Goal: Communication & Community: Share content

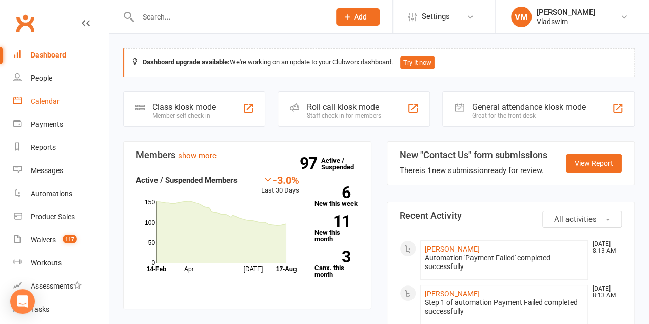
click at [50, 102] on div "Calendar" at bounding box center [45, 101] width 29 height 8
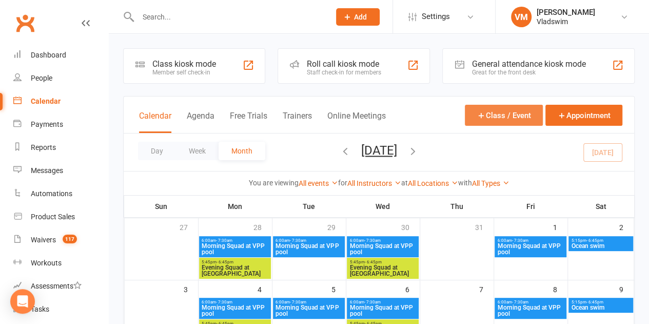
click at [513, 113] on button "Class / Event" at bounding box center [504, 115] width 78 height 21
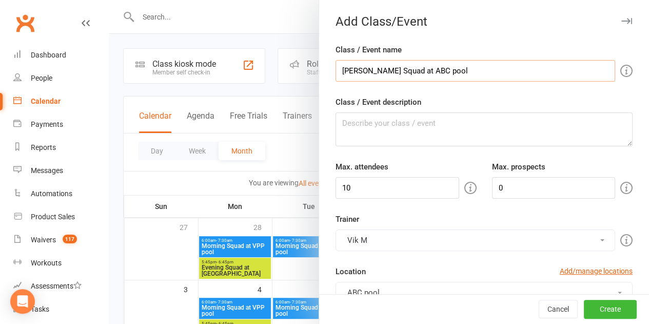
type input "[PERSON_NAME] Squad at ABC pool"
click at [452, 131] on textarea "Class / Event description" at bounding box center [483, 129] width 297 height 34
type textarea "Mor"
click at [346, 71] on input "[PERSON_NAME] Squad at ABC pool" at bounding box center [474, 71] width 279 height 22
type input "Morning Squad at [GEOGRAPHIC_DATA]"
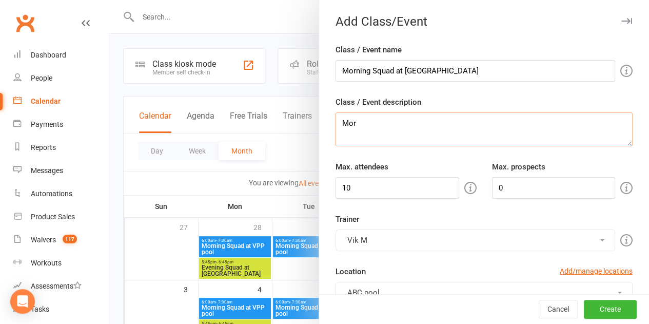
click at [350, 120] on textarea "Mor" at bounding box center [483, 129] width 297 height 34
type textarea "Morning squad session at pool"
drag, startPoint x: 353, startPoint y: 188, endPoint x: 313, endPoint y: 191, distance: 40.1
type input "50"
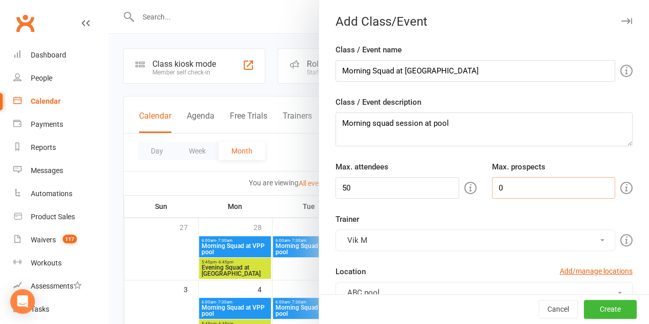
drag, startPoint x: 494, startPoint y: 189, endPoint x: 448, endPoint y: 197, distance: 46.3
click at [448, 197] on div "Max. attendees 50 Max. prospects 0" at bounding box center [484, 179] width 312 height 38
type input "10"
click at [589, 243] on button "Vik M" at bounding box center [474, 240] width 279 height 22
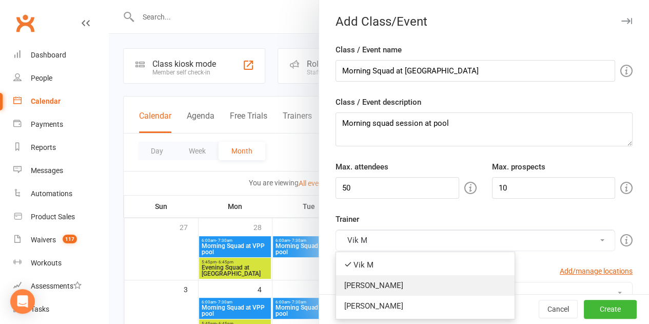
click at [389, 278] on link "[PERSON_NAME]" at bounding box center [425, 285] width 178 height 21
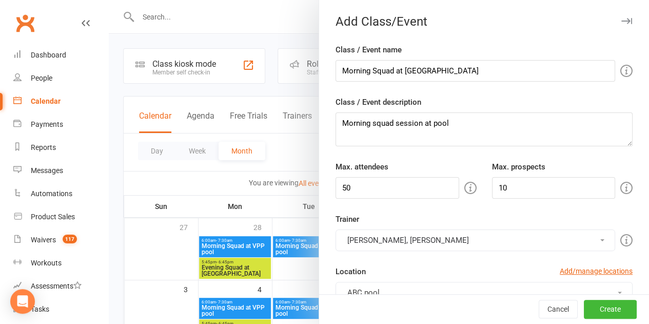
click at [426, 238] on button "[PERSON_NAME], [PERSON_NAME]" at bounding box center [474, 240] width 279 height 22
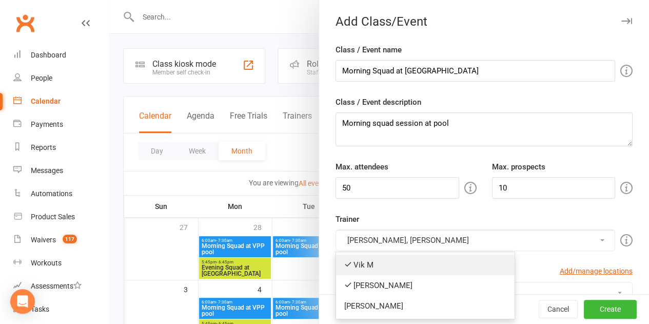
click at [350, 262] on link "Vik M" at bounding box center [425, 264] width 178 height 21
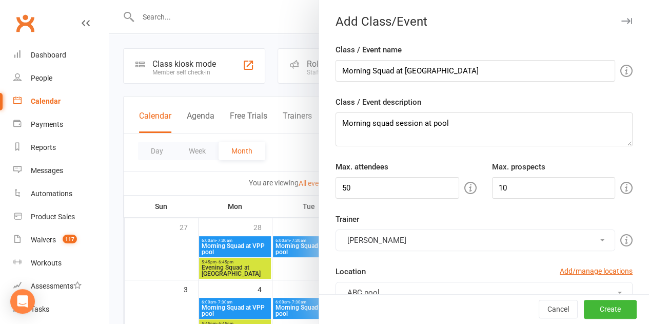
click at [377, 239] on button "[PERSON_NAME]" at bounding box center [474, 240] width 279 height 22
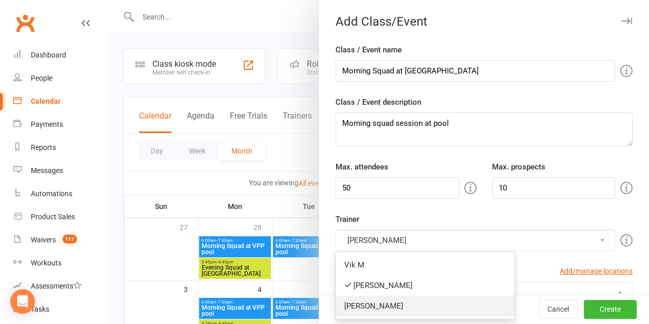
click at [358, 307] on link "[PERSON_NAME]" at bounding box center [425, 305] width 178 height 21
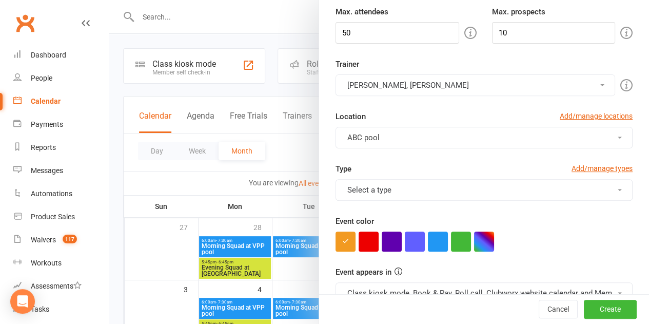
scroll to position [161, 0]
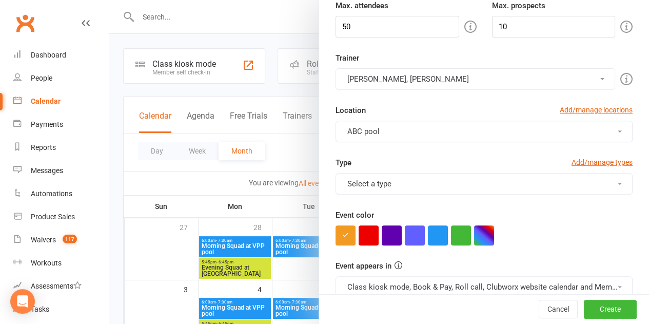
click at [617, 183] on span at bounding box center [619, 184] width 4 height 2
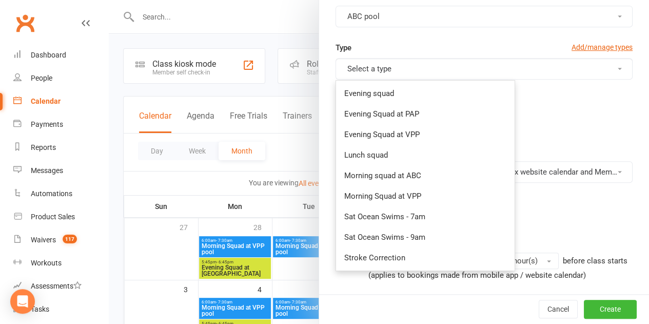
scroll to position [275, 0]
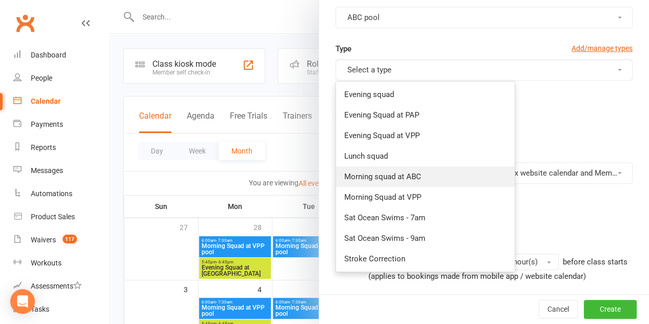
click at [409, 174] on link "Morning squad at ABC" at bounding box center [425, 176] width 178 height 21
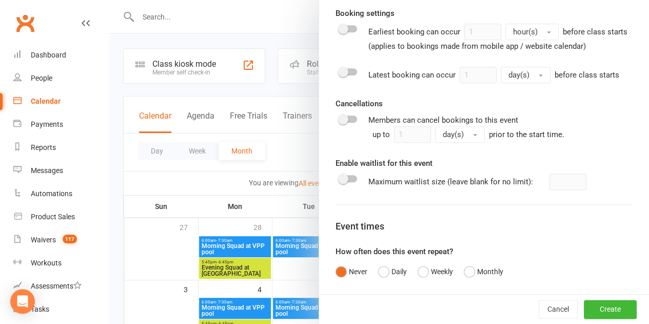
scroll to position [507, 0]
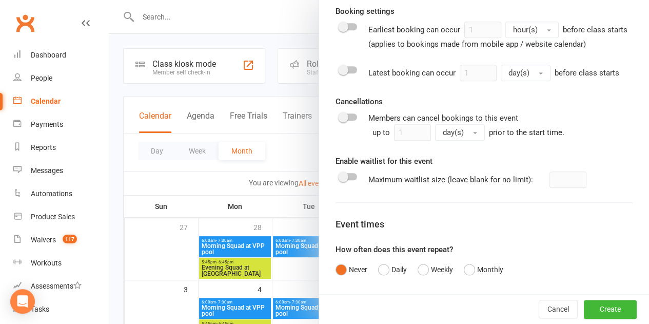
click at [344, 120] on div at bounding box center [347, 116] width 17 height 7
click at [339, 115] on input "checkbox" at bounding box center [339, 115] width 0 height 0
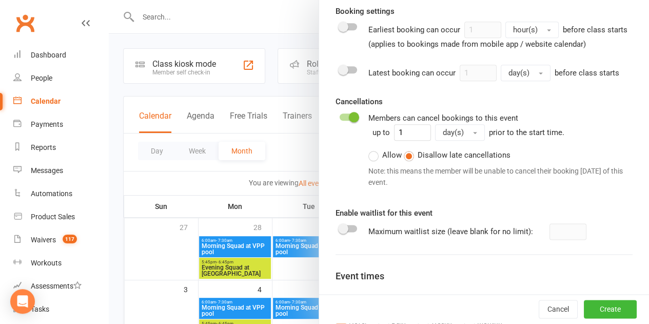
click at [339, 120] on div at bounding box center [347, 116] width 17 height 7
click at [339, 115] on input "checkbox" at bounding box center [339, 115] width 0 height 0
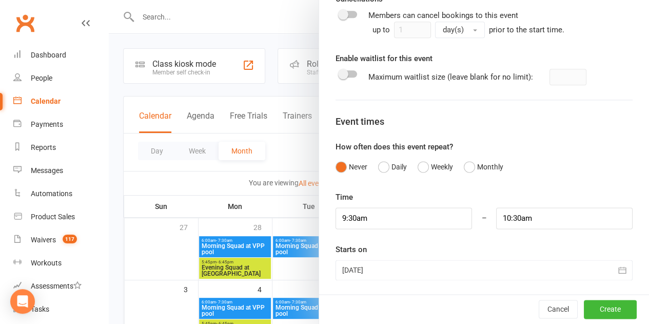
scroll to position [620, 0]
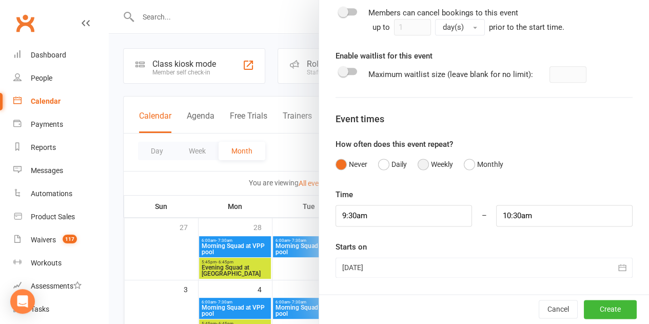
click at [417, 164] on button "Weekly" at bounding box center [434, 163] width 35 height 19
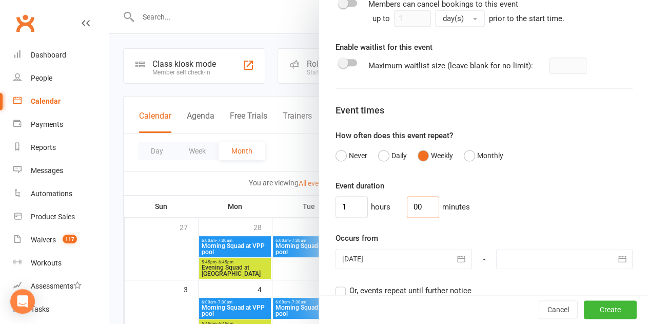
drag, startPoint x: 409, startPoint y: 218, endPoint x: 396, endPoint y: 216, distance: 12.9
click at [407, 216] on input "00" at bounding box center [423, 207] width 32 height 22
type input "30"
click at [456, 264] on icon "button" at bounding box center [461, 258] width 10 height 10
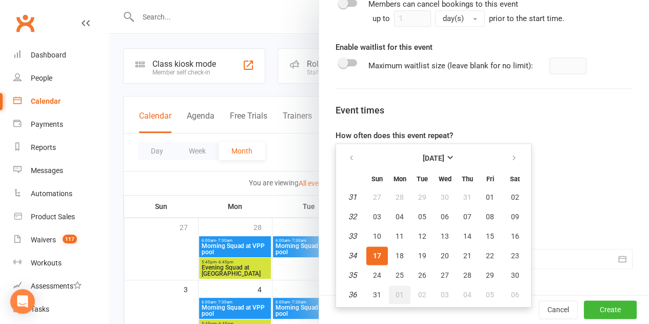
click at [395, 298] on span "01" at bounding box center [399, 294] width 8 height 8
type input "[DATE]"
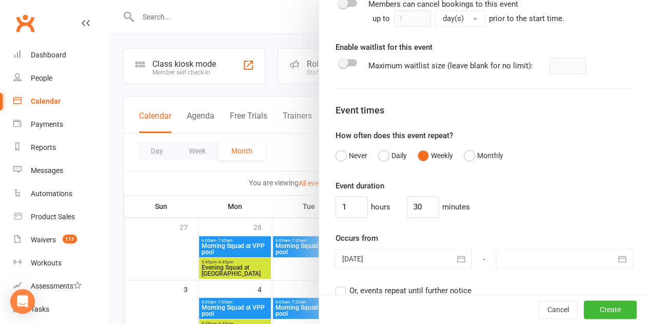
click at [617, 264] on icon "button" at bounding box center [622, 258] width 10 height 10
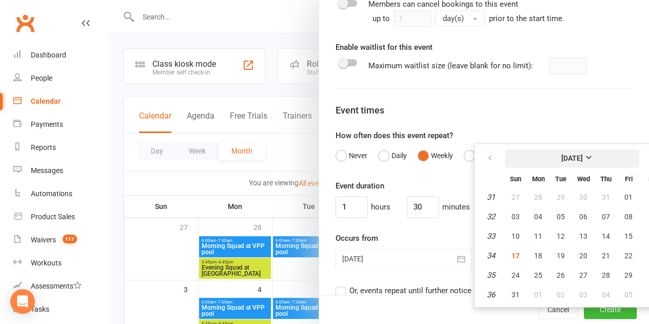
click at [582, 162] on strong "[DATE]" at bounding box center [572, 158] width 22 height 8
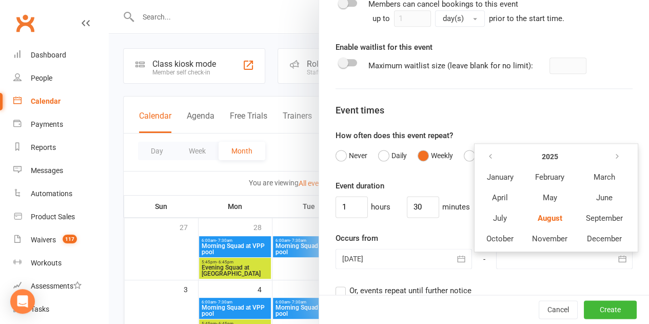
click at [588, 166] on th at bounding box center [604, 156] width 54 height 19
click at [582, 241] on button "December" at bounding box center [604, 238] width 54 height 19
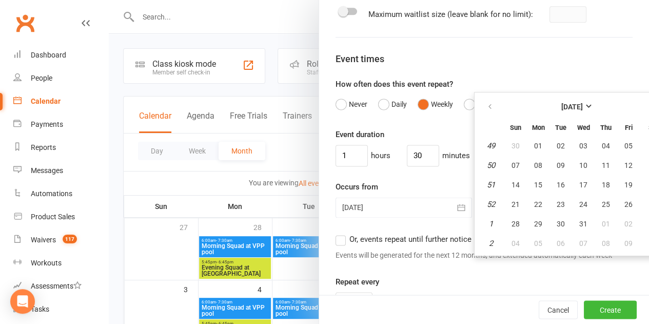
scroll to position [679, 0]
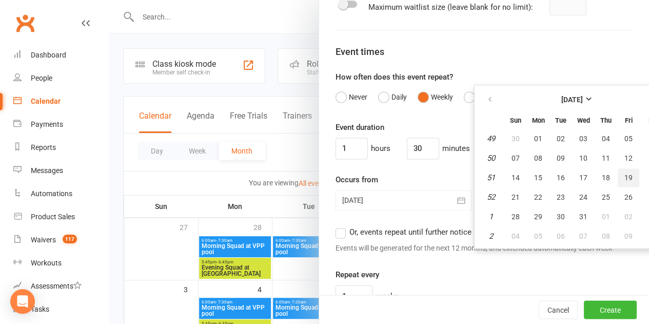
click at [624, 182] on span "19" at bounding box center [628, 177] width 8 height 8
type input "[DATE]"
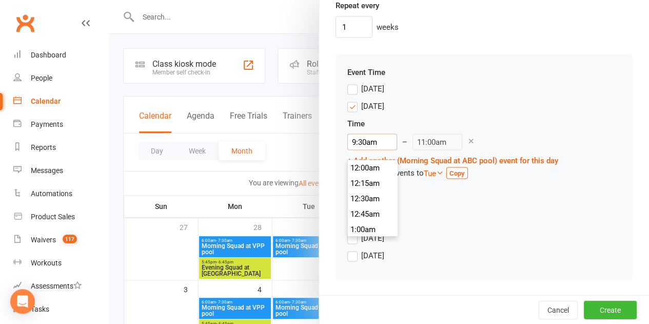
scroll to position [569, 0]
drag, startPoint x: 369, startPoint y: 144, endPoint x: 333, endPoint y: 144, distance: 35.4
click at [335, 144] on div "Event Time [DATE] [DATE] Time 9:30am 12:00am 12:15am 12:30am 12:45am 1:00am 1:1…" at bounding box center [483, 167] width 297 height 226
type input "6"
type input "7:30am"
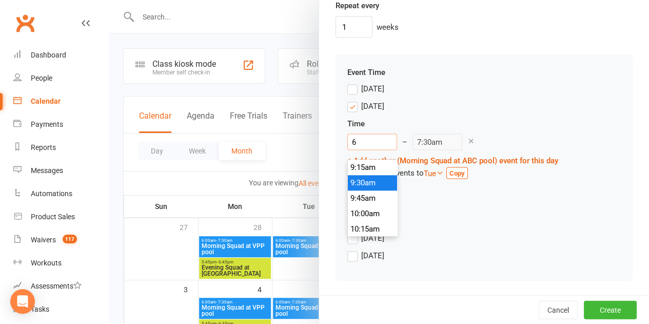
scroll to position [354, 0]
type input "6:00am"
click at [350, 177] on li "6:00am" at bounding box center [372, 182] width 49 height 15
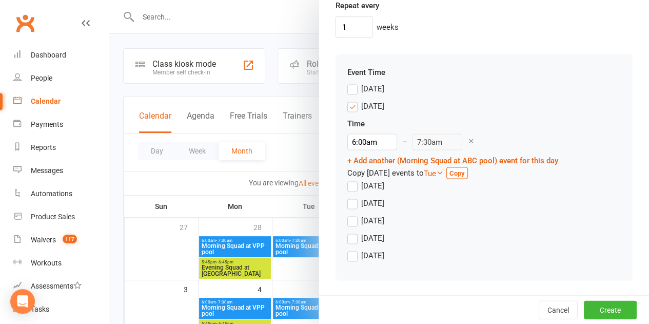
click at [347, 187] on label "[DATE]" at bounding box center [365, 185] width 37 height 12
click at [347, 179] on input "[DATE]" at bounding box center [350, 179] width 7 height 0
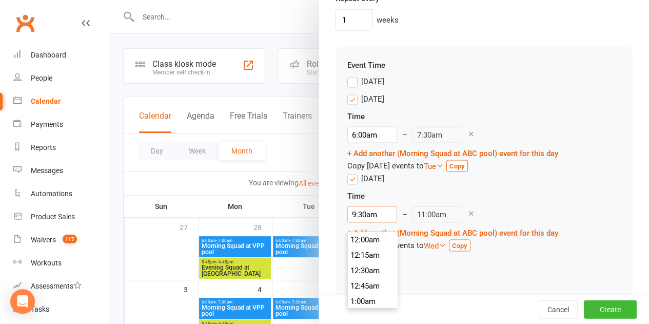
scroll to position [569, 0]
drag, startPoint x: 368, startPoint y: 221, endPoint x: 312, endPoint y: 226, distance: 56.5
type input "6"
type input "7:30am"
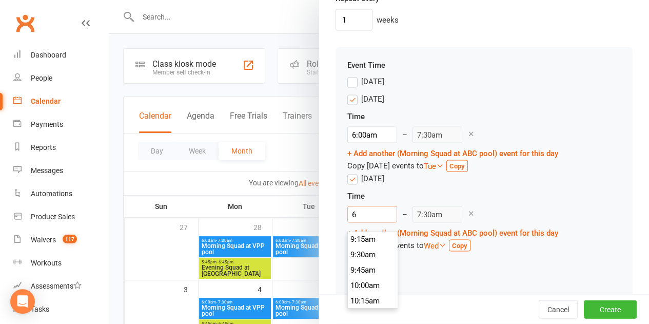
scroll to position [354, 0]
type input "6:00am"
click at [348, 255] on li "6:00am" at bounding box center [372, 254] width 49 height 15
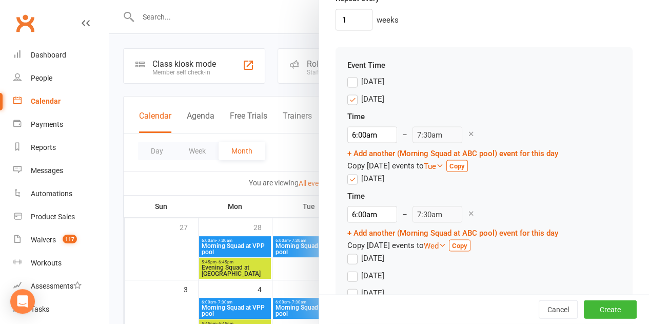
click at [347, 264] on label "[DATE]" at bounding box center [365, 257] width 37 height 12
click at [347, 251] on input "[DATE]" at bounding box center [350, 251] width 7 height 0
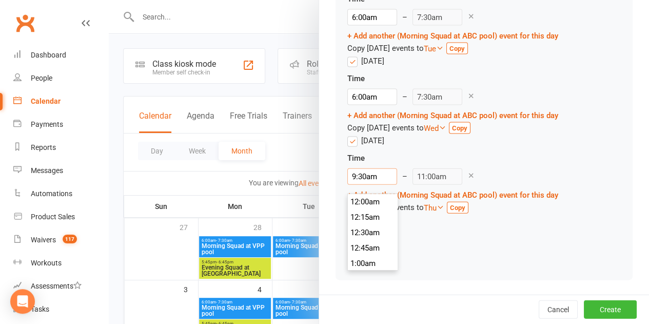
scroll to position [569, 0]
drag, startPoint x: 367, startPoint y: 176, endPoint x: 319, endPoint y: 180, distance: 48.4
type input "6"
type input "7:30am"
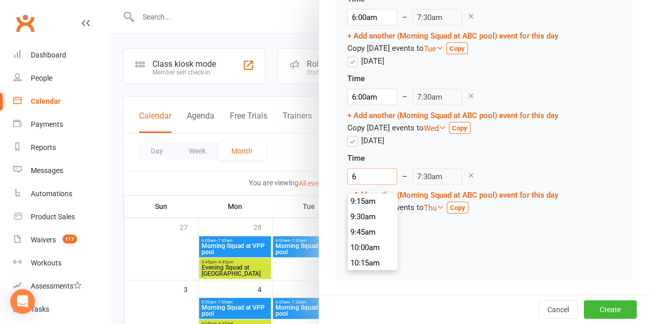
scroll to position [354, 0]
type input "6:00am"
click at [363, 209] on li "6:00am" at bounding box center [372, 216] width 49 height 15
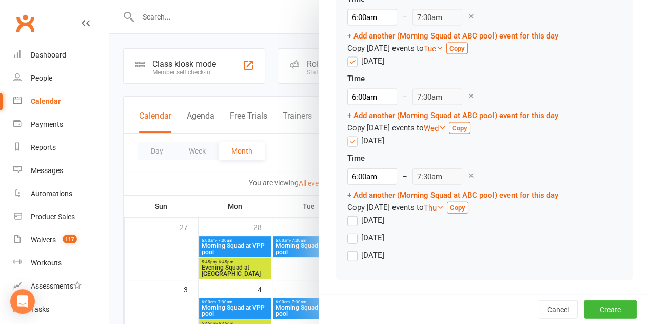
click at [347, 237] on label "[DATE]" at bounding box center [365, 237] width 37 height 12
click at [347, 231] on input "[DATE]" at bounding box center [350, 231] width 7 height 0
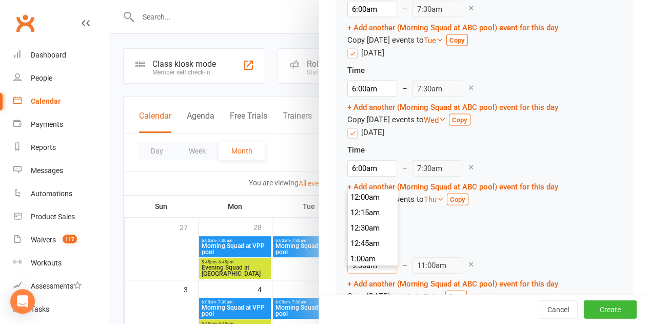
scroll to position [569, 0]
drag, startPoint x: 368, startPoint y: 273, endPoint x: 330, endPoint y: 273, distance: 37.4
click at [335, 273] on div "Event Time [DATE] [DATE] Time 6:00am 12:00am 12:15am 12:30am 12:45am 1:00am 1:1…" at bounding box center [483, 128] width 297 height 412
type input "6"
type input "7:30am"
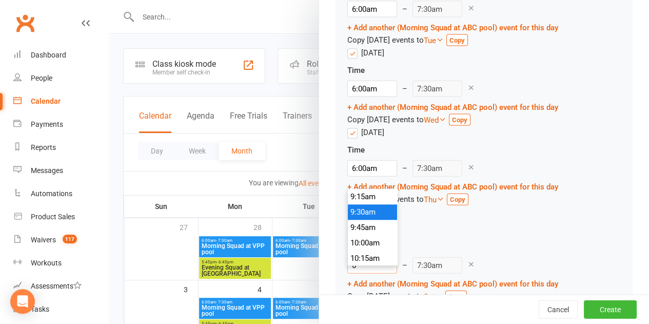
scroll to position [354, 0]
type input "6:00am"
click at [355, 213] on li "6:00am" at bounding box center [372, 212] width 49 height 15
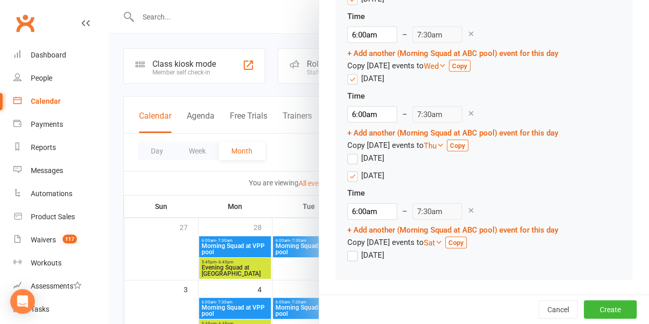
scroll to position [1141, 0]
click at [591, 310] on button "Create" at bounding box center [609, 309] width 53 height 18
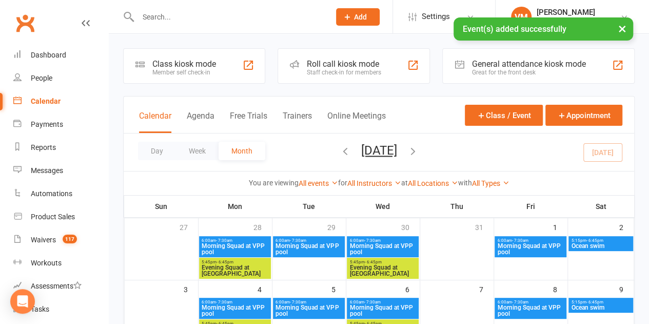
click at [418, 151] on icon "button" at bounding box center [412, 150] width 11 height 11
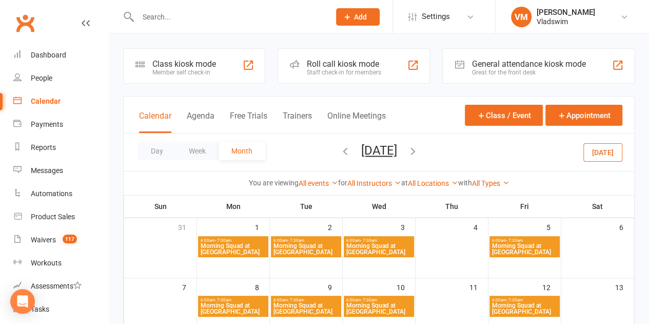
click at [418, 152] on icon "button" at bounding box center [412, 150] width 11 height 11
click at [507, 117] on button "Class / Event" at bounding box center [504, 115] width 78 height 21
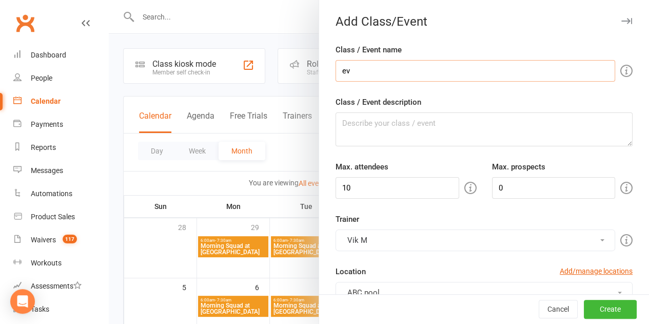
type input "e"
drag, startPoint x: 334, startPoint y: 65, endPoint x: 427, endPoint y: 66, distance: 93.3
click at [427, 66] on input "Evening Squad at [GEOGRAPHIC_DATA]" at bounding box center [474, 71] width 279 height 22
type input "Evening Squad at [GEOGRAPHIC_DATA]"
click at [390, 115] on textarea "Class / Event description" at bounding box center [483, 129] width 297 height 34
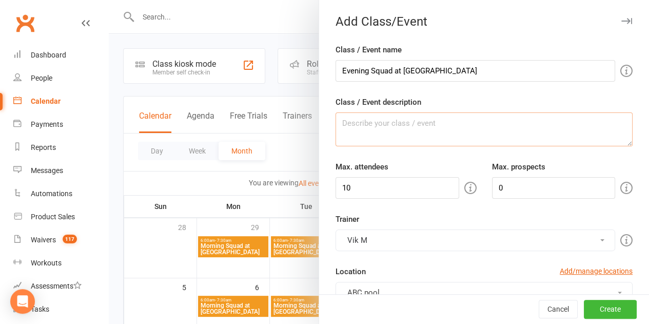
paste textarea "Evening Squad at [GEOGRAPHIC_DATA]"
type textarea "Evening Squad at [GEOGRAPHIC_DATA]"
drag, startPoint x: 344, startPoint y: 185, endPoint x: 315, endPoint y: 187, distance: 28.8
type input "25"
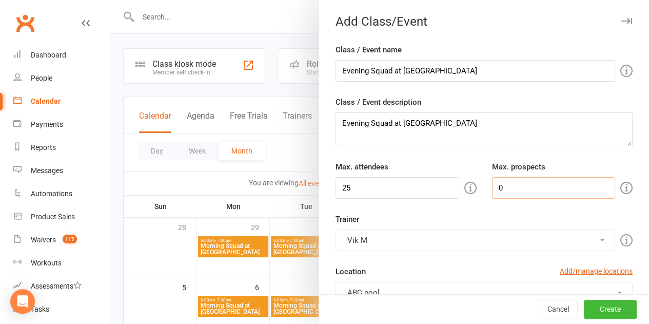
drag, startPoint x: 497, startPoint y: 187, endPoint x: 479, endPoint y: 189, distance: 18.6
click at [492, 189] on input "0" at bounding box center [554, 188] width 124 height 22
type input "5"
click at [583, 239] on button "Vik M" at bounding box center [474, 240] width 279 height 22
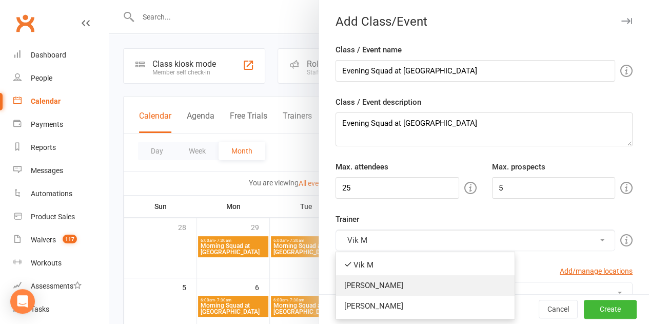
click at [359, 287] on link "[PERSON_NAME]" at bounding box center [425, 285] width 178 height 21
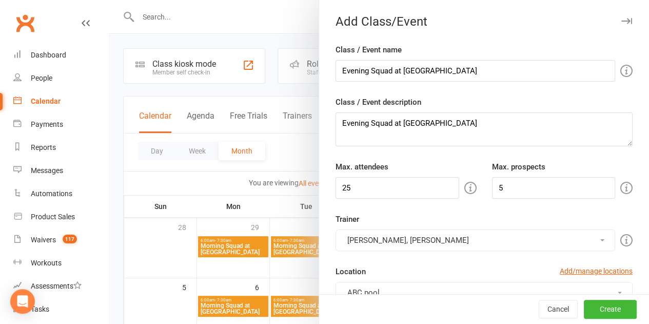
click at [356, 239] on button "[PERSON_NAME], [PERSON_NAME]" at bounding box center [474, 240] width 279 height 22
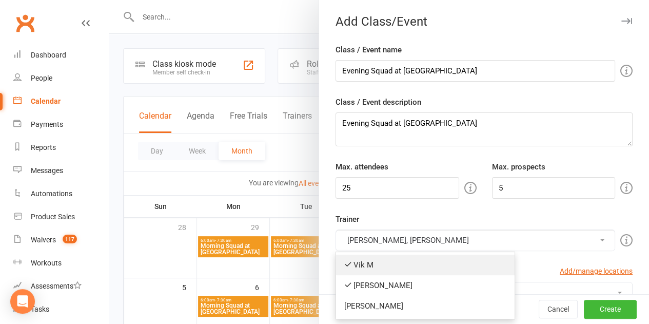
click at [344, 260] on icon at bounding box center [348, 264] width 8 height 8
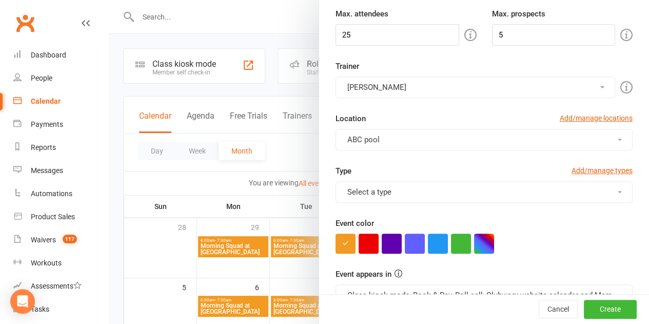
scroll to position [166, 0]
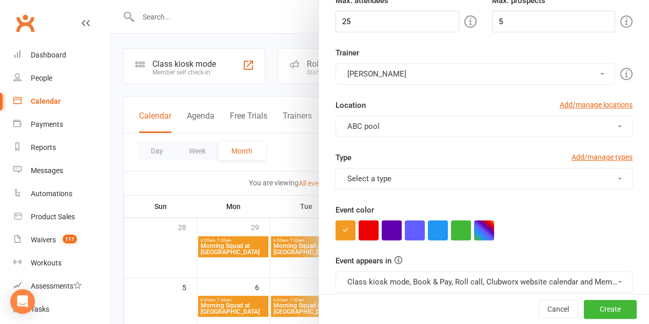
click at [608, 178] on button "Select a type" at bounding box center [483, 179] width 297 height 22
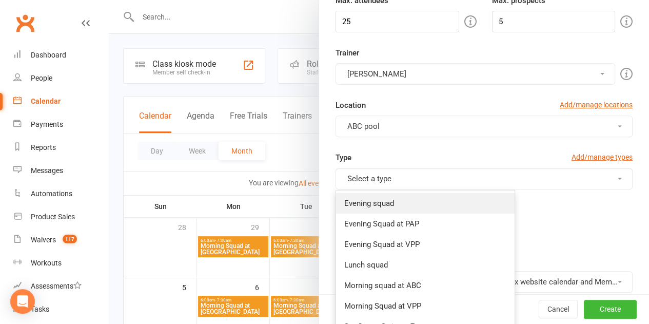
click at [379, 204] on link "Evening squad" at bounding box center [425, 203] width 178 height 21
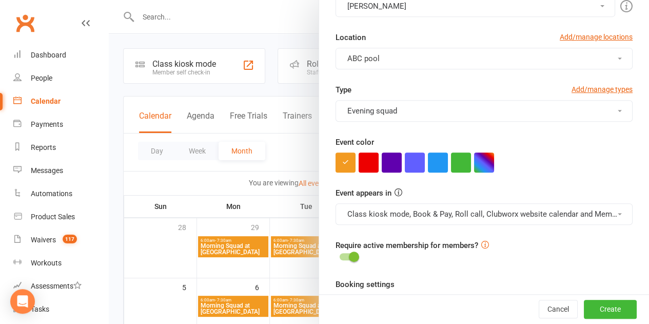
scroll to position [237, 0]
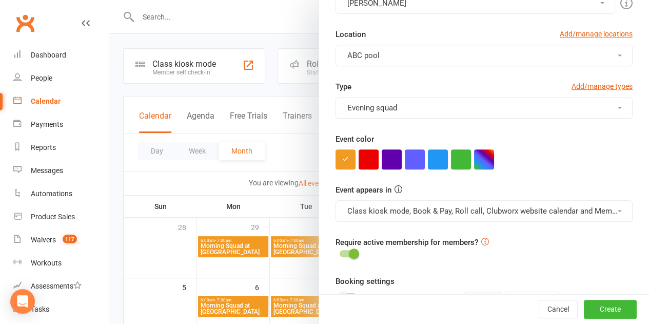
click at [607, 108] on button "Evening squad" at bounding box center [483, 108] width 297 height 22
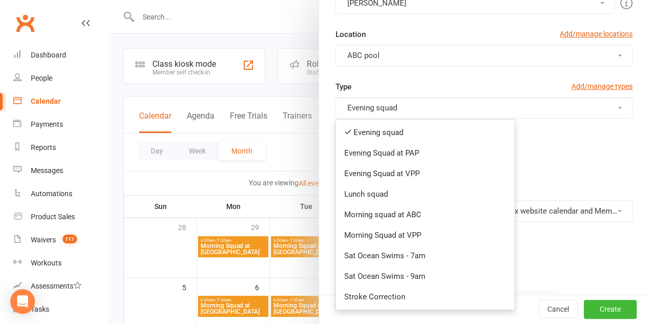
click at [602, 125] on div "Type Add/manage types Evening squad Evening squad Evening Squad at PAP Evening …" at bounding box center [484, 106] width 312 height 52
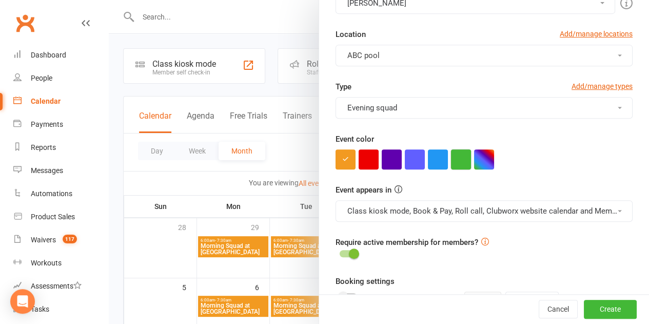
click at [456, 160] on button "button" at bounding box center [461, 159] width 20 height 20
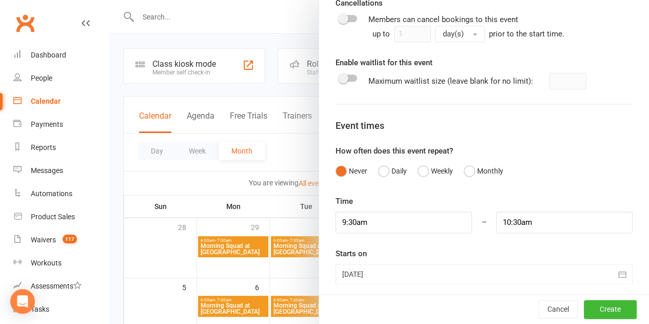
scroll to position [620, 0]
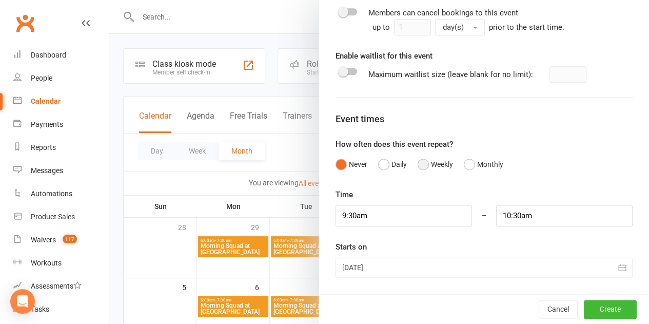
click at [417, 162] on button "Weekly" at bounding box center [434, 163] width 35 height 19
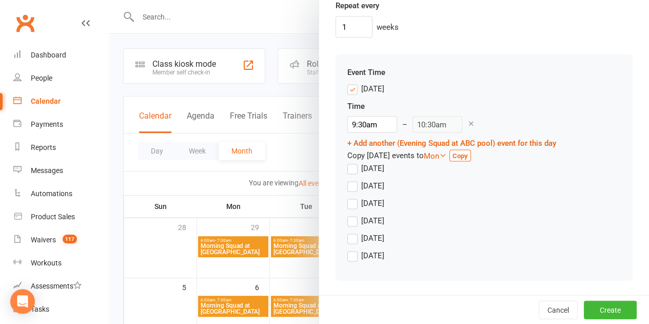
scroll to position [950, 0]
click at [347, 94] on label "[DATE]" at bounding box center [365, 88] width 37 height 12
click at [347, 82] on input "[DATE]" at bounding box center [350, 82] width 7 height 0
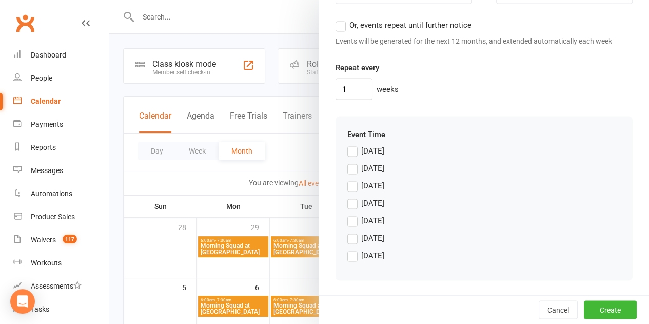
scroll to position [894, 0]
click at [347, 170] on label "[DATE]" at bounding box center [365, 168] width 37 height 12
click at [347, 162] on input "[DATE]" at bounding box center [350, 162] width 7 height 0
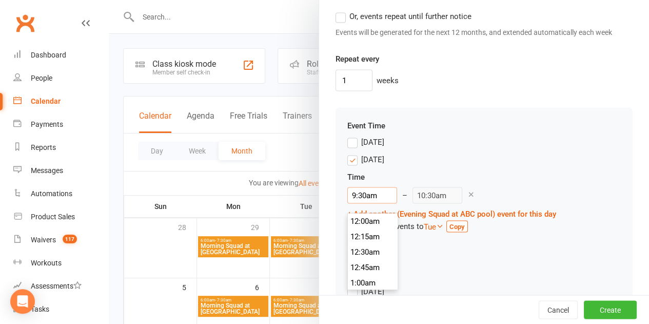
scroll to position [569, 0]
click at [364, 203] on input "9:30am" at bounding box center [372, 195] width 50 height 16
drag, startPoint x: 372, startPoint y: 205, endPoint x: 325, endPoint y: 202, distance: 47.8
type input "6"
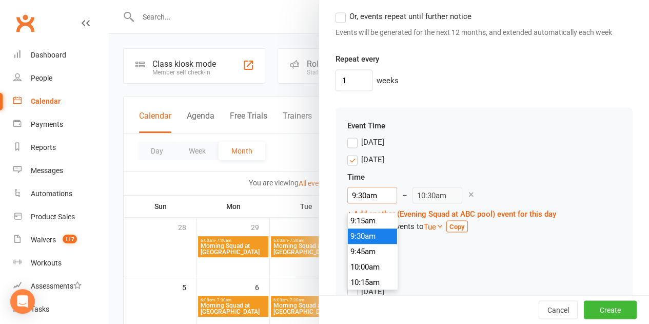
type input "7:00am"
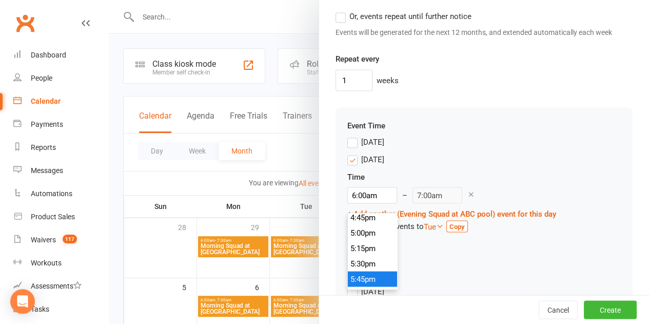
type input "5:45pm"
type input "6:45pm"
click at [362, 275] on li "5:45pm" at bounding box center [372, 278] width 49 height 15
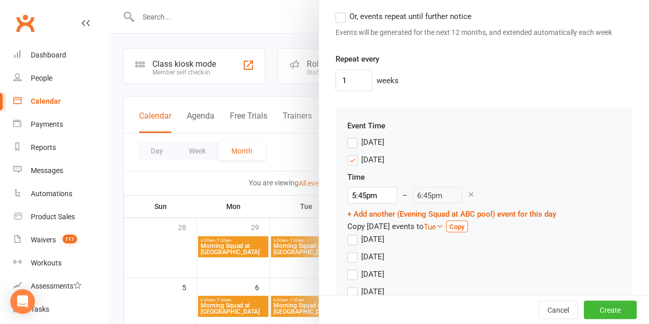
click at [347, 262] on label "[DATE]" at bounding box center [365, 256] width 37 height 12
click at [347, 250] on input "[DATE]" at bounding box center [350, 250] width 7 height 0
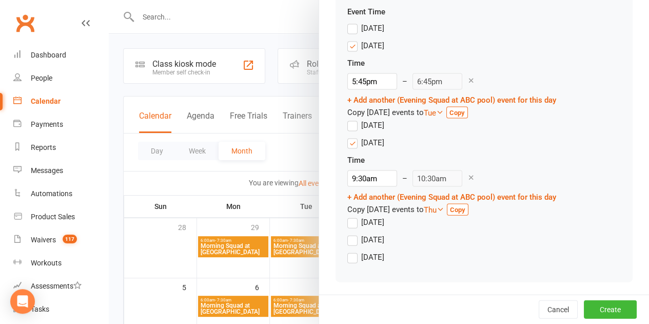
scroll to position [1018, 0]
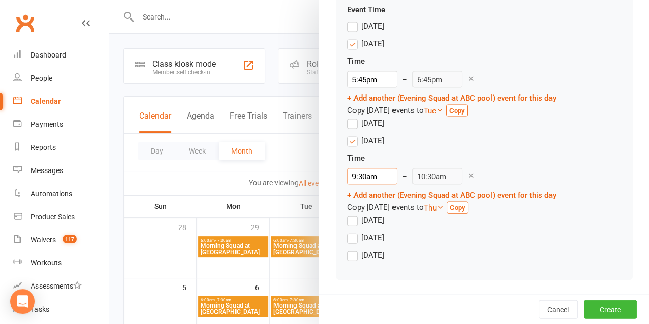
click at [374, 179] on input "9:30am" at bounding box center [372, 176] width 50 height 16
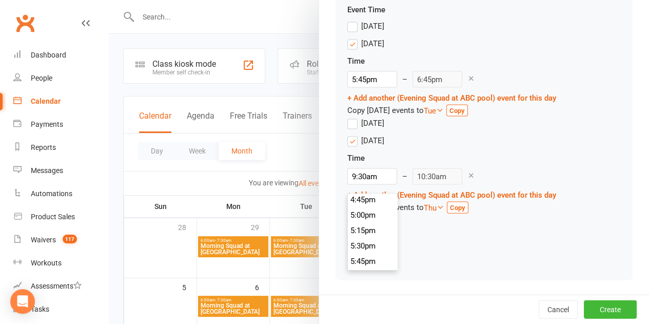
scroll to position [1042, 0]
type input "5:45pm"
type input "6:45pm"
click at [356, 244] on li "5:45pm" at bounding box center [372, 251] width 49 height 15
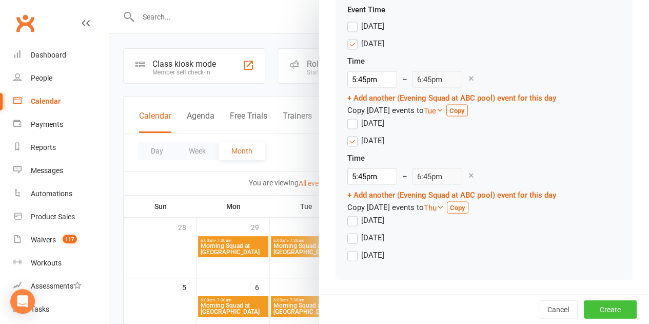
click at [600, 309] on button "Create" at bounding box center [609, 309] width 53 height 18
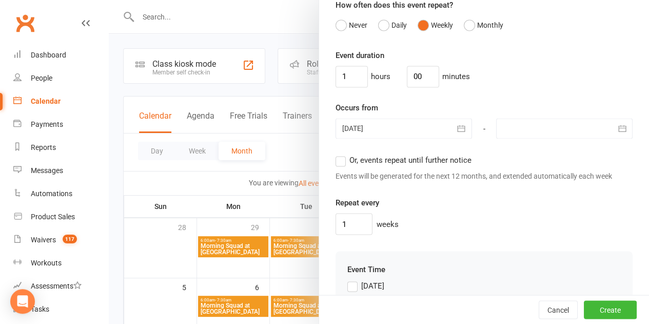
scroll to position [743, 0]
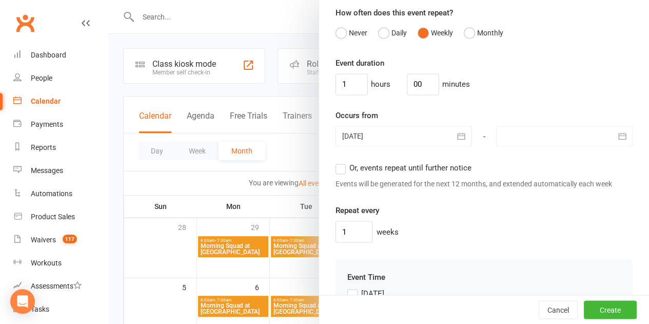
click at [456, 141] on icon "button" at bounding box center [461, 136] width 10 height 10
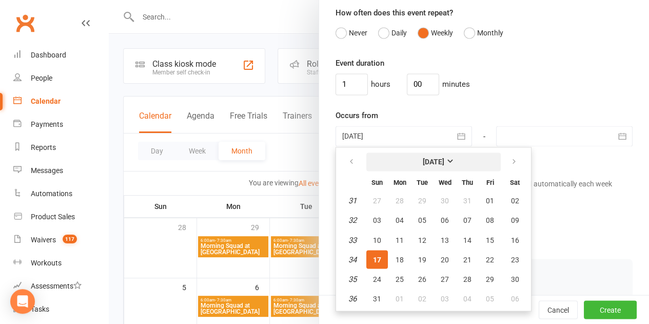
click at [444, 166] on strong "[DATE]" at bounding box center [433, 161] width 22 height 8
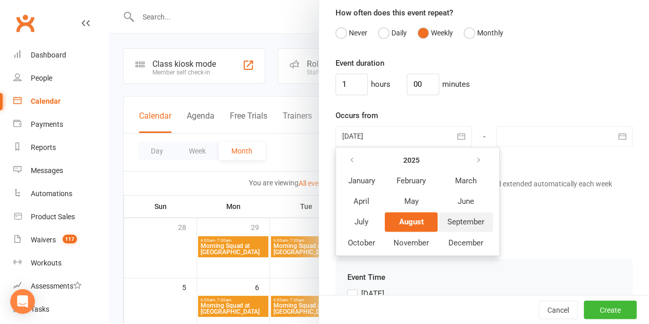
click at [455, 226] on span "September" at bounding box center [465, 221] width 37 height 9
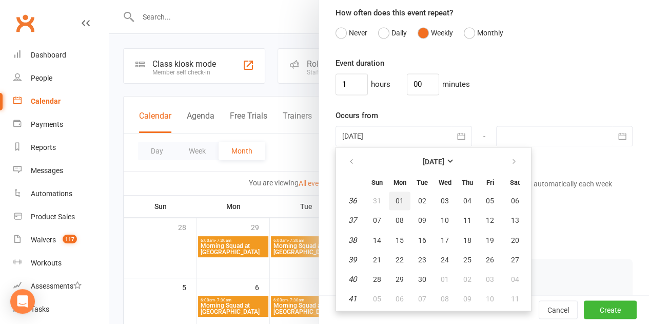
click at [395, 205] on span "01" at bounding box center [399, 200] width 8 height 8
type input "[DATE]"
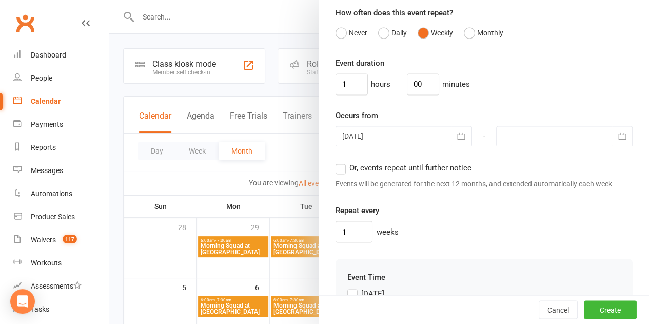
click at [617, 141] on icon "button" at bounding box center [622, 136] width 10 height 10
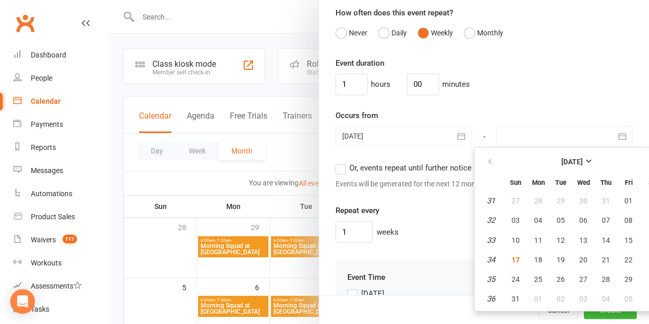
scroll to position [744, 0]
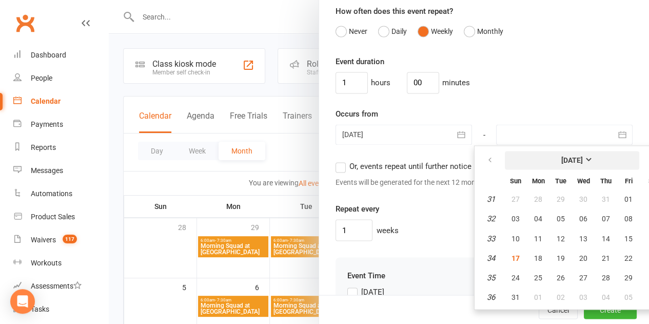
click at [582, 164] on strong "[DATE]" at bounding box center [572, 160] width 22 height 8
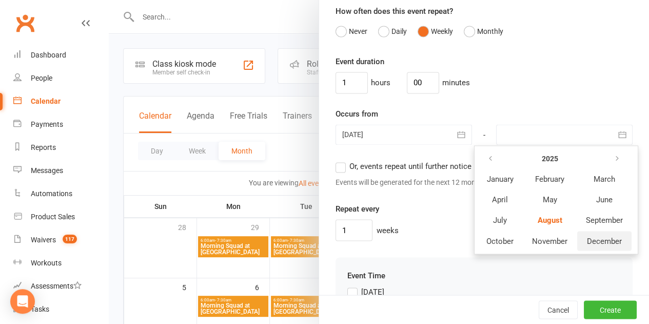
click at [587, 245] on span "December" at bounding box center [604, 240] width 35 height 9
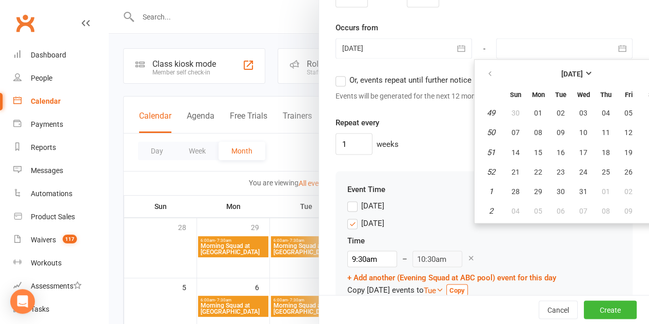
scroll to position [837, 0]
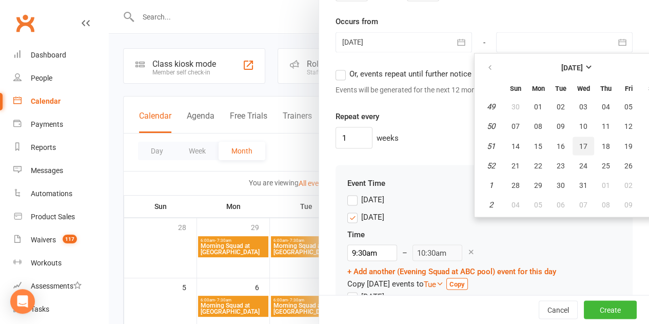
click at [579, 150] on span "17" at bounding box center [583, 146] width 8 height 8
type input "[DATE]"
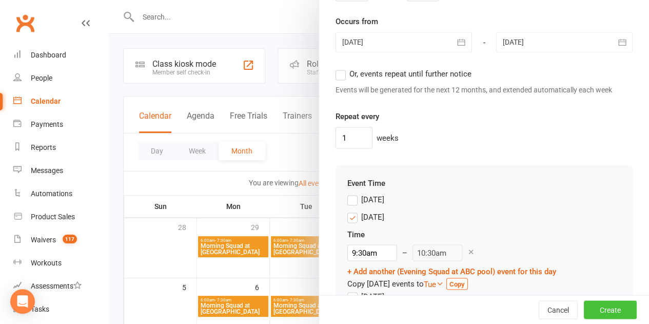
click at [585, 310] on button "Create" at bounding box center [609, 309] width 53 height 18
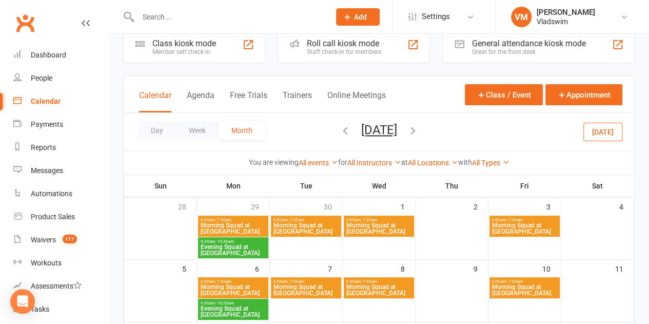
scroll to position [15, 0]
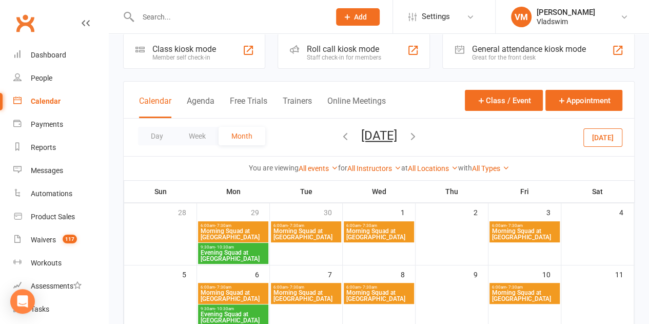
click at [241, 249] on span "Evening Squad at [GEOGRAPHIC_DATA]" at bounding box center [233, 255] width 66 height 12
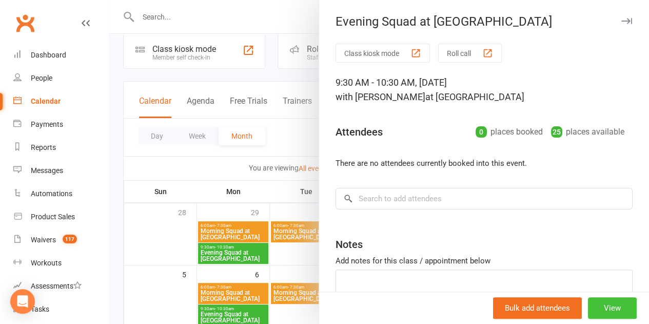
click at [590, 305] on button "View" at bounding box center [612, 308] width 49 height 22
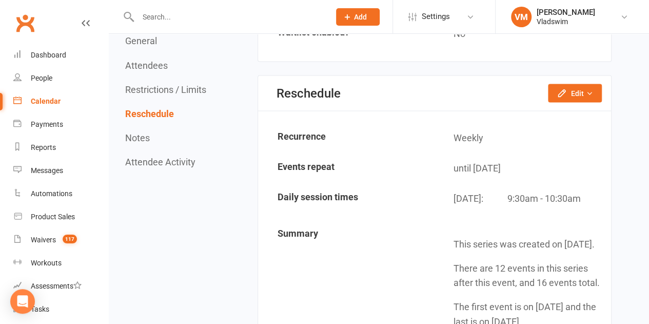
scroll to position [914, 0]
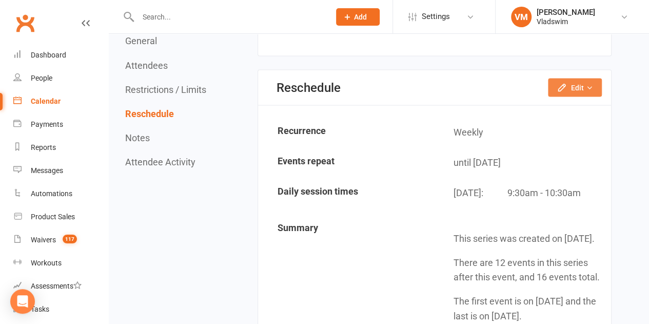
click at [578, 78] on button "Edit" at bounding box center [575, 87] width 54 height 18
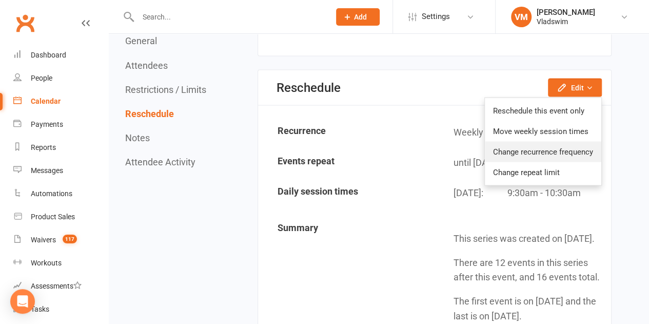
click at [559, 141] on link "Change recurrence frequency" at bounding box center [543, 151] width 116 height 21
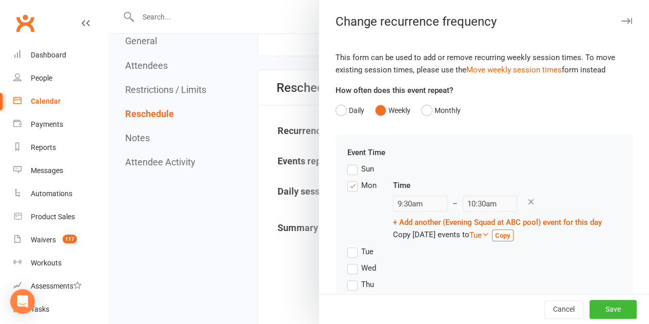
click at [347, 267] on label "Wed" at bounding box center [361, 267] width 29 height 12
click at [347, 261] on input "Wed" at bounding box center [350, 261] width 7 height 0
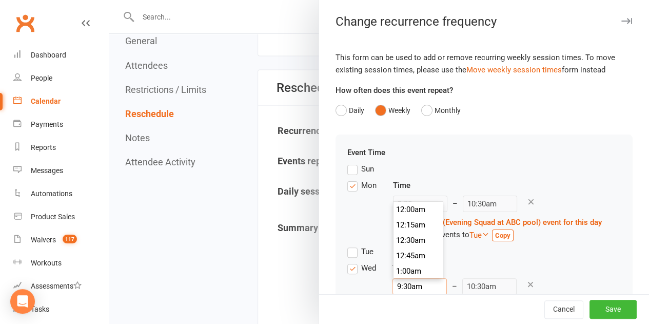
scroll to position [569, 0]
drag, startPoint x: 415, startPoint y: 284, endPoint x: 380, endPoint y: 283, distance: 34.9
click at [380, 283] on div "Wed Time 9:30am 12:00am 12:15am 12:30am 12:45am 1:00am 1:15am 1:30am 1:45am 2:0…" at bounding box center [483, 294] width 273 height 66
type input "5:45pm"
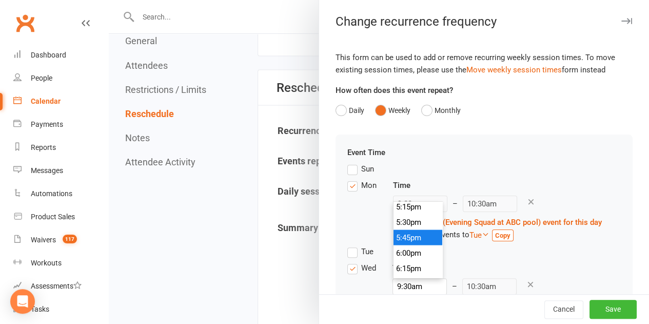
type input "6:45pm"
click at [406, 236] on li "5:45pm" at bounding box center [417, 236] width 49 height 15
click at [602, 305] on button "Save" at bounding box center [612, 309] width 47 height 18
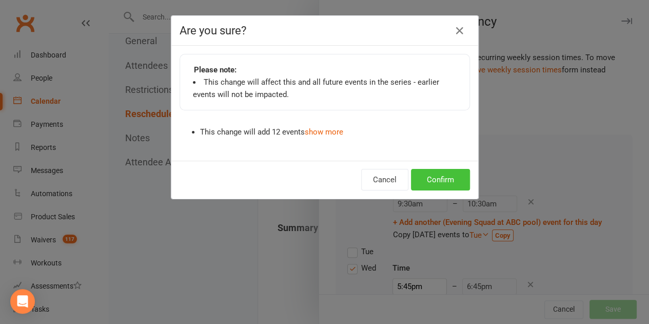
click at [440, 181] on button "Confirm" at bounding box center [440, 180] width 59 height 22
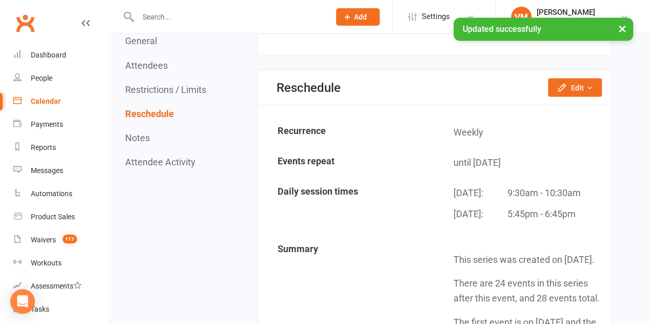
click at [58, 101] on div "Calendar" at bounding box center [46, 101] width 30 height 8
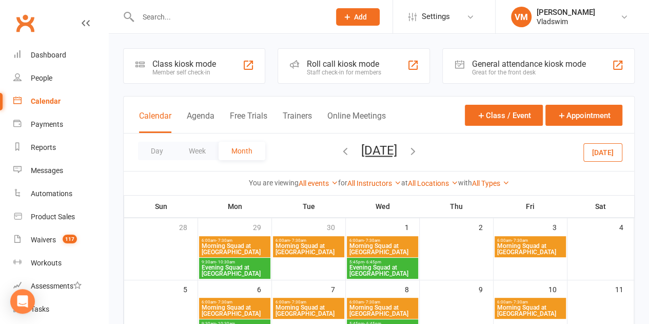
click at [339, 151] on icon "button" at bounding box center [344, 150] width 11 height 11
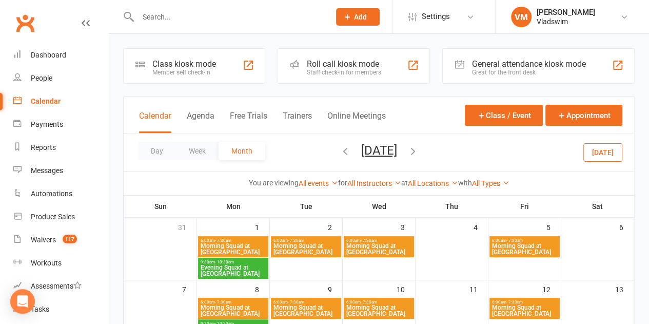
click at [339, 149] on icon "button" at bounding box center [344, 150] width 11 height 11
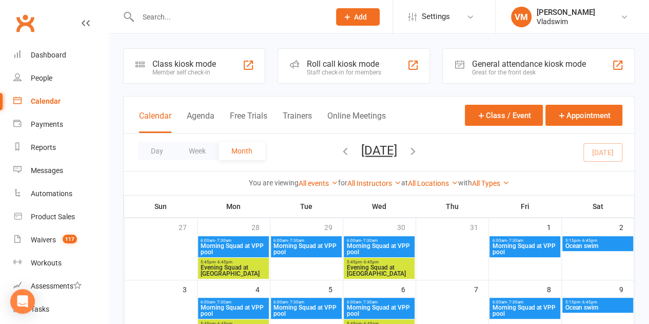
click at [418, 150] on icon "button" at bounding box center [412, 150] width 11 height 11
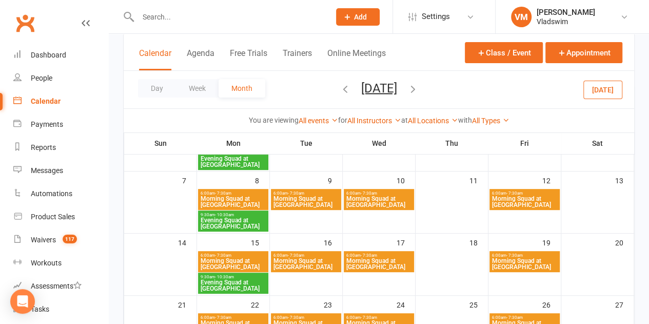
scroll to position [117, 0]
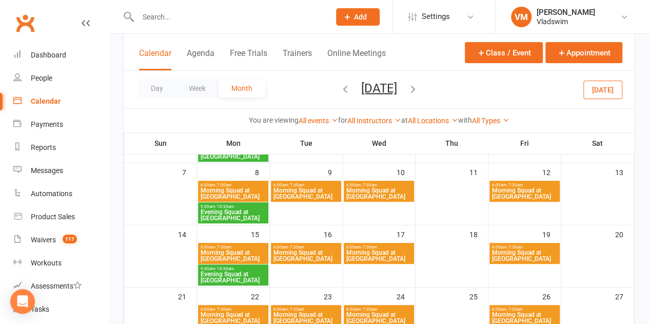
click at [418, 85] on icon "button" at bounding box center [412, 88] width 11 height 11
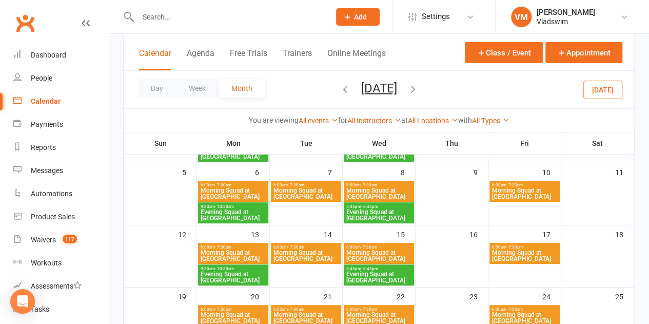
click at [440, 85] on div "Day Week Month [DATE] [DATE] Sun Mon Tue Wed Thu Fri Sat 27 28 29 30 31 01 02 0…" at bounding box center [379, 89] width 510 height 37
click at [418, 88] on icon "button" at bounding box center [412, 88] width 11 height 11
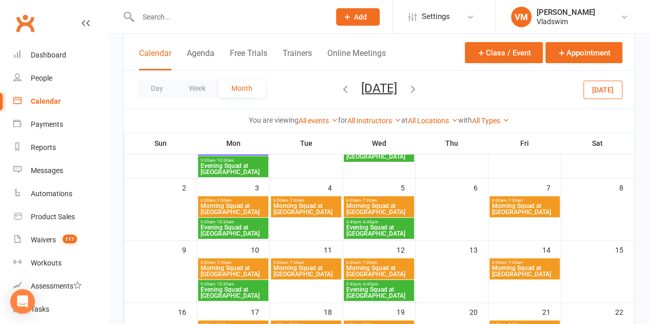
click at [418, 88] on icon "button" at bounding box center [412, 88] width 11 height 11
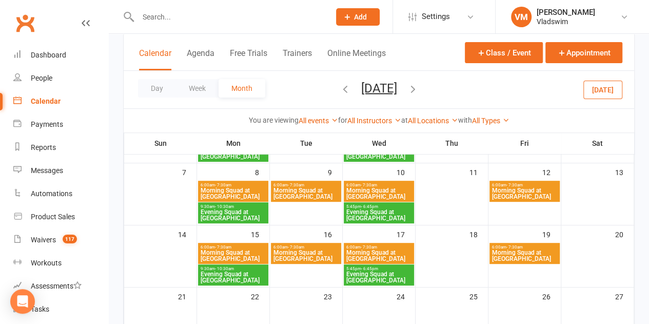
click at [339, 89] on icon "button" at bounding box center [344, 88] width 11 height 11
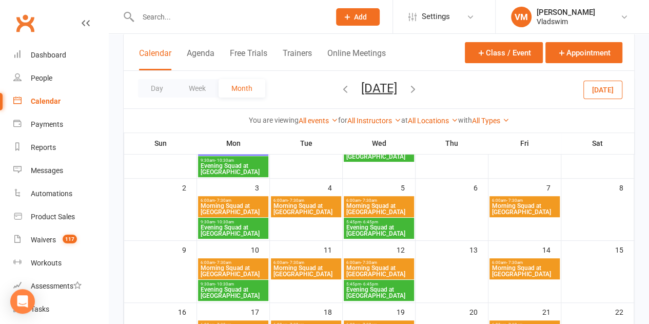
click at [339, 89] on icon "button" at bounding box center [344, 88] width 11 height 11
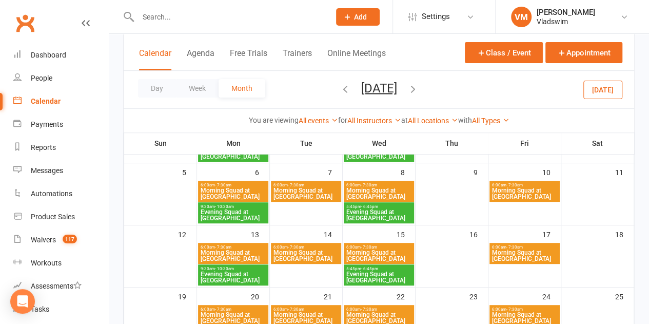
click at [339, 85] on icon "button" at bounding box center [344, 88] width 11 height 11
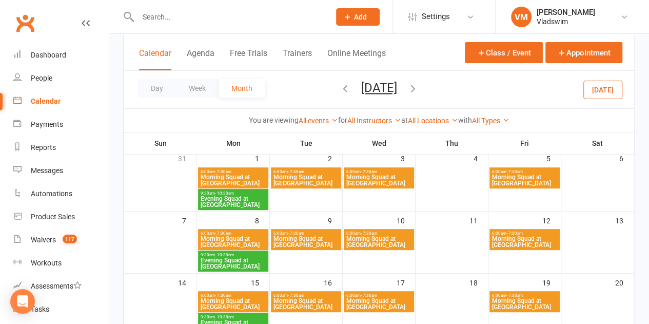
scroll to position [68, 0]
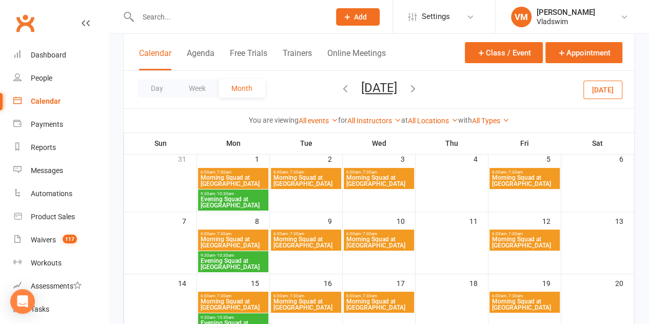
click at [250, 202] on span "Evening Squad at [GEOGRAPHIC_DATA]" at bounding box center [233, 202] width 66 height 12
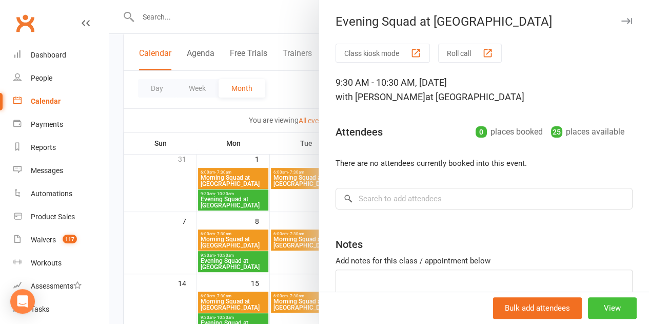
click at [597, 301] on button "View" at bounding box center [612, 308] width 49 height 22
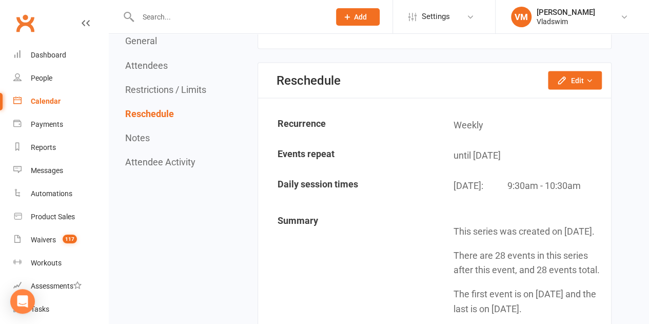
scroll to position [922, 0]
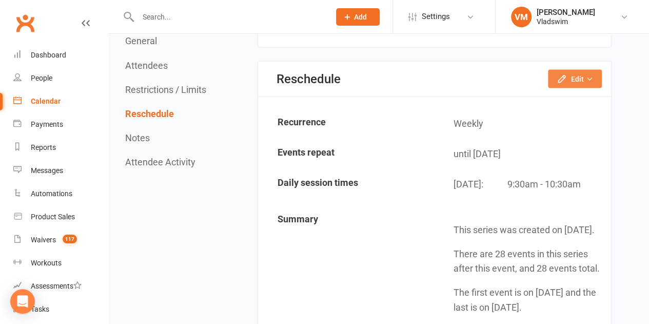
click at [570, 69] on button "Edit" at bounding box center [575, 78] width 54 height 18
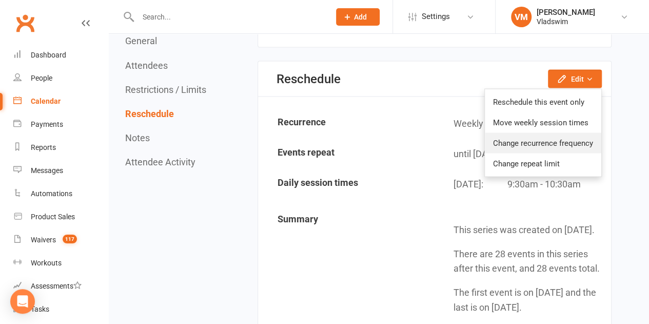
click at [565, 132] on link "Change recurrence frequency" at bounding box center [543, 142] width 116 height 21
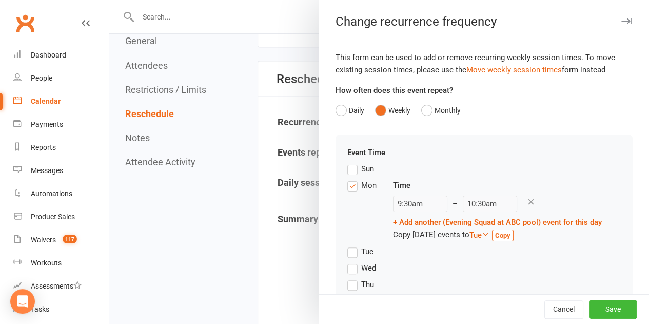
click at [526, 202] on icon at bounding box center [530, 201] width 9 height 9
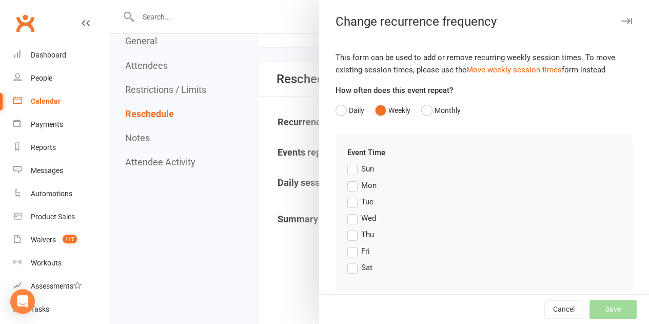
click at [347, 185] on label "Mon" at bounding box center [361, 185] width 29 height 12
click at [347, 179] on input "Mon" at bounding box center [350, 179] width 7 height 0
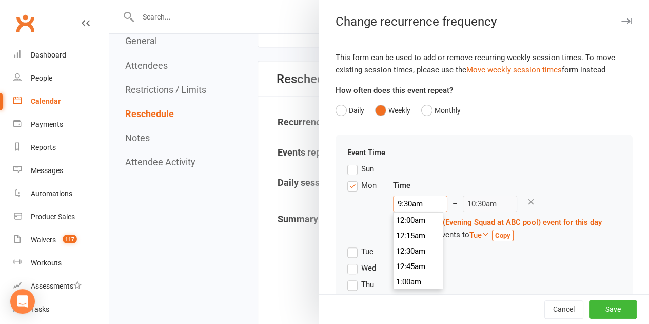
click at [424, 203] on input "9:30am" at bounding box center [420, 203] width 54 height 16
type input "5:45pm"
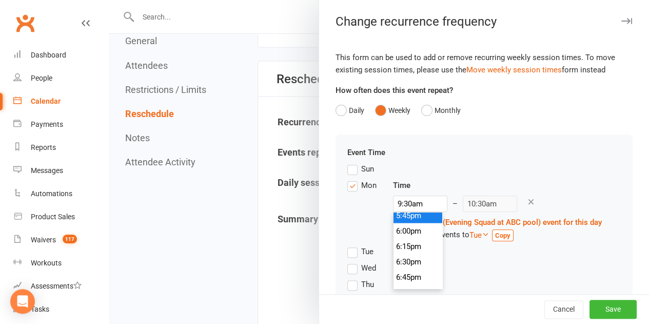
type input "6:45pm"
click at [399, 215] on li "5:45pm" at bounding box center [417, 214] width 49 height 15
click at [347, 268] on label "Wed" at bounding box center [361, 267] width 29 height 12
click at [347, 261] on input "Wed" at bounding box center [350, 261] width 7 height 0
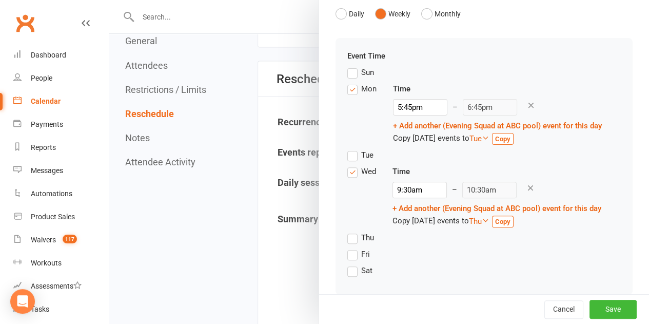
scroll to position [97, 0]
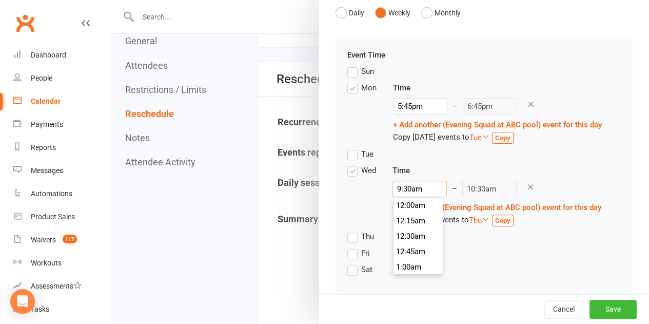
click at [414, 188] on input "9:30am" at bounding box center [419, 188] width 54 height 16
type input "5:45pm"
type input "6:45pm"
click at [410, 230] on li "5:45pm" at bounding box center [417, 227] width 49 height 15
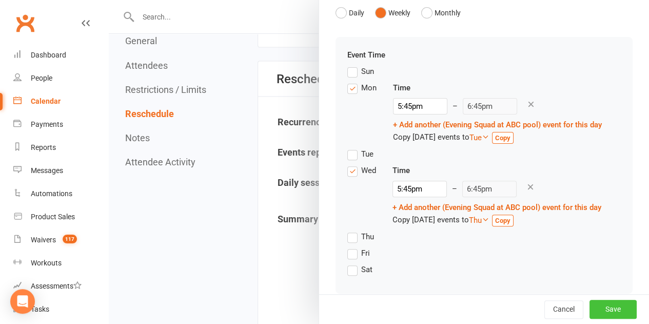
click at [600, 308] on button "Save" at bounding box center [612, 309] width 47 height 18
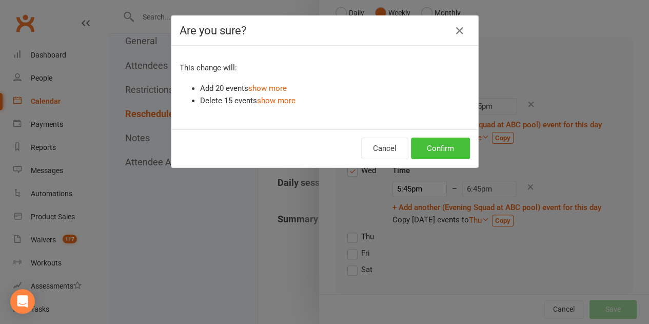
click at [443, 144] on button "Confirm" at bounding box center [440, 148] width 59 height 22
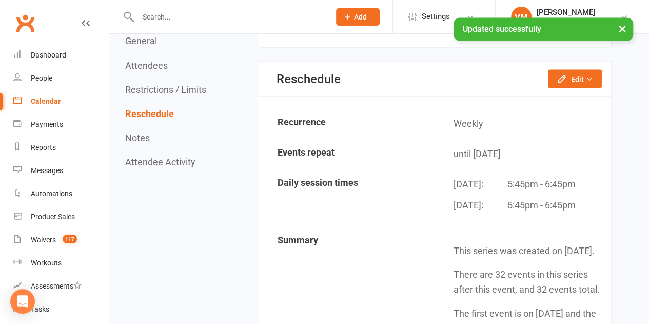
click at [43, 99] on div "Calendar" at bounding box center [46, 101] width 30 height 8
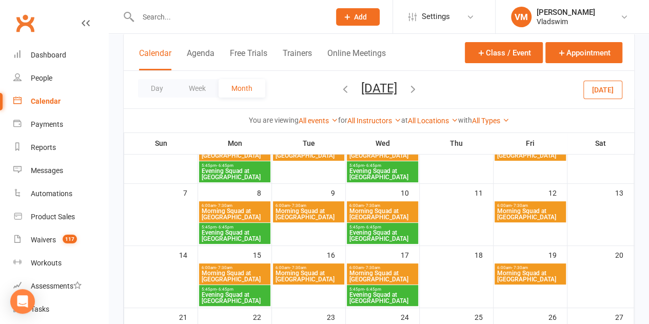
scroll to position [95, 0]
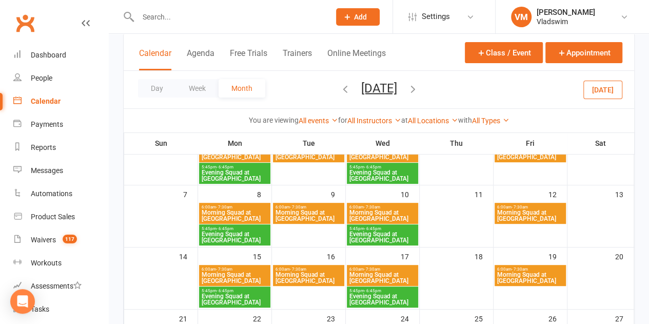
click at [418, 88] on icon "button" at bounding box center [412, 88] width 11 height 11
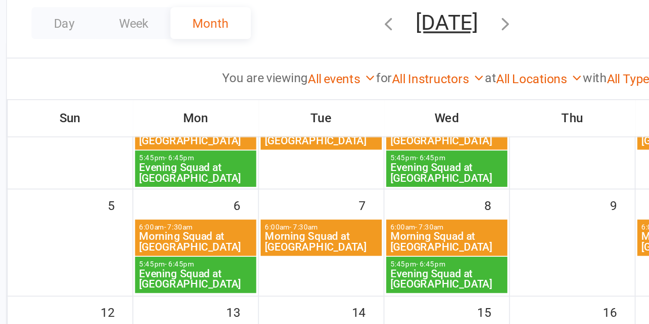
scroll to position [95, 0]
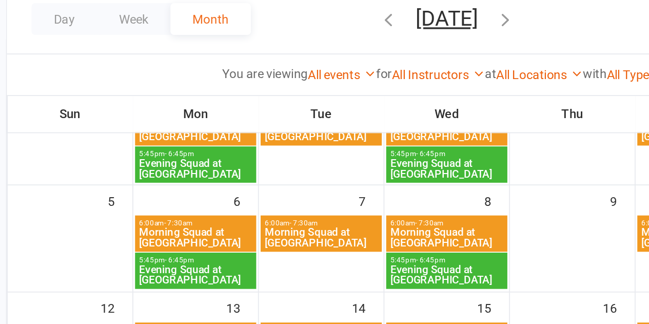
click at [418, 87] on icon "button" at bounding box center [412, 88] width 11 height 11
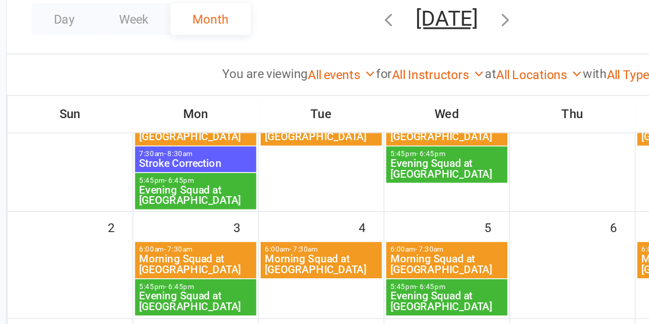
click at [418, 89] on icon "button" at bounding box center [412, 88] width 11 height 11
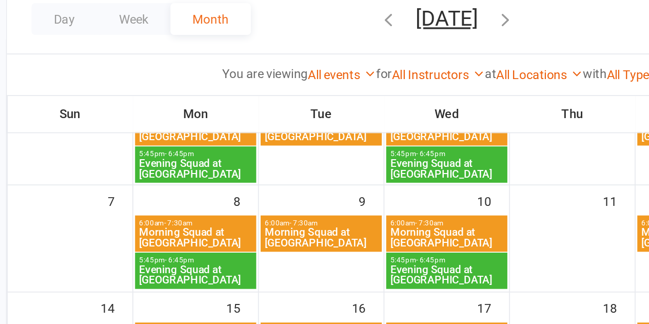
click at [418, 89] on icon "button" at bounding box center [412, 88] width 11 height 11
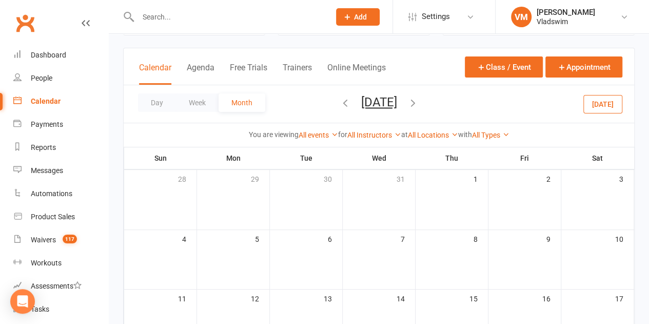
scroll to position [45, 0]
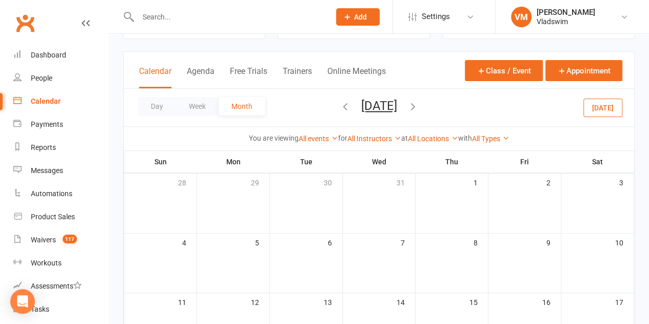
click at [50, 105] on div "Calendar" at bounding box center [46, 101] width 30 height 8
click at [505, 68] on button "Class / Event" at bounding box center [504, 70] width 78 height 21
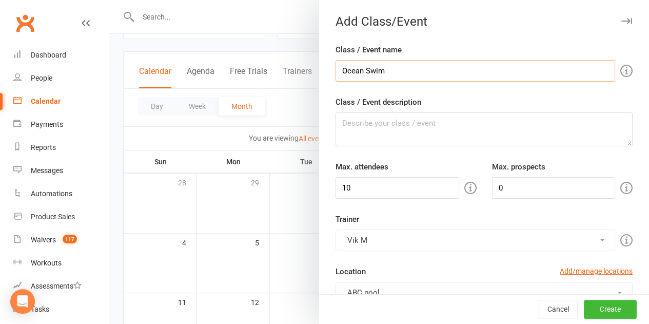
type input "Ocean Swim"
click at [406, 124] on textarea "Class / Event description" at bounding box center [483, 129] width 297 height 34
type textarea "Ocean Swim"
drag, startPoint x: 501, startPoint y: 184, endPoint x: 477, endPoint y: 184, distance: 23.6
click at [484, 184] on div "Max. prospects 0" at bounding box center [562, 179] width 156 height 38
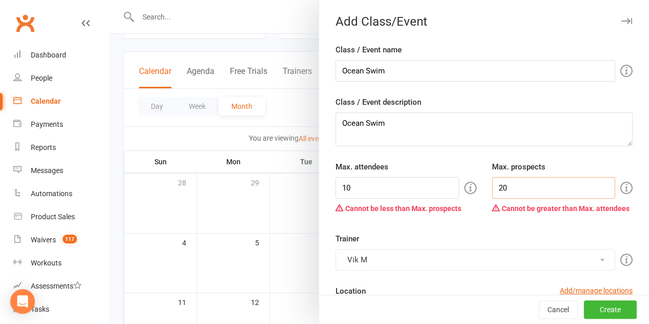
type input "20"
drag, startPoint x: 342, startPoint y: 186, endPoint x: 322, endPoint y: 187, distance: 20.0
click at [328, 187] on div "Max. attendees 10 Cannot be less than Max. prospects" at bounding box center [406, 188] width 156 height 57
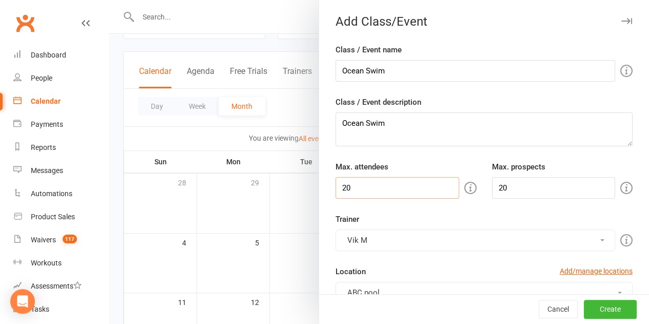
type input "20"
click at [475, 240] on button "Vik M" at bounding box center [474, 240] width 279 height 22
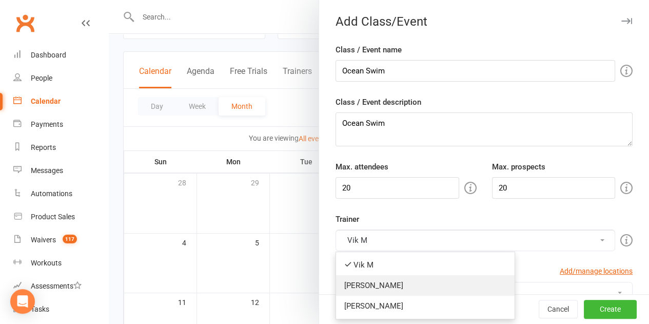
click at [384, 285] on link "[PERSON_NAME]" at bounding box center [425, 285] width 178 height 21
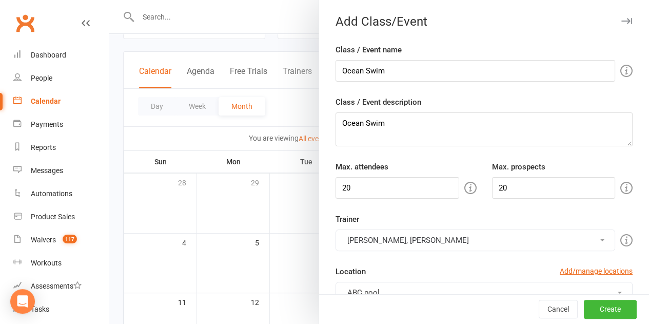
click at [372, 243] on button "[PERSON_NAME], [PERSON_NAME]" at bounding box center [474, 240] width 279 height 22
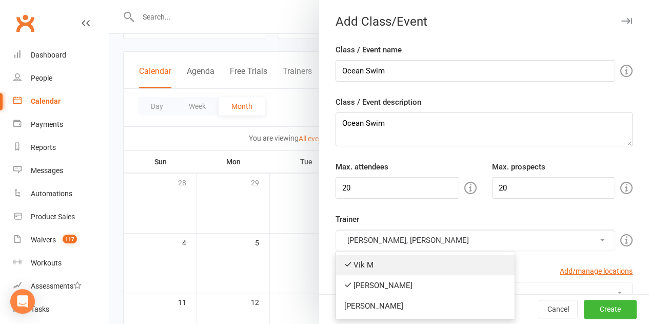
click at [365, 264] on link "Vik M" at bounding box center [425, 264] width 178 height 21
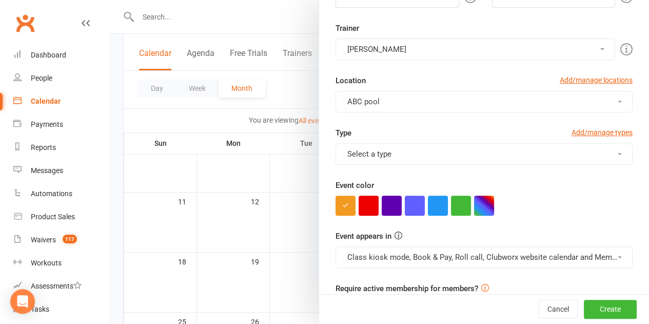
scroll to position [206, 0]
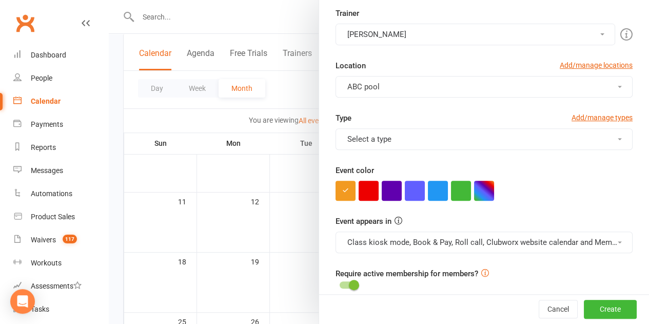
click at [404, 80] on button "ABC pool" at bounding box center [483, 87] width 297 height 22
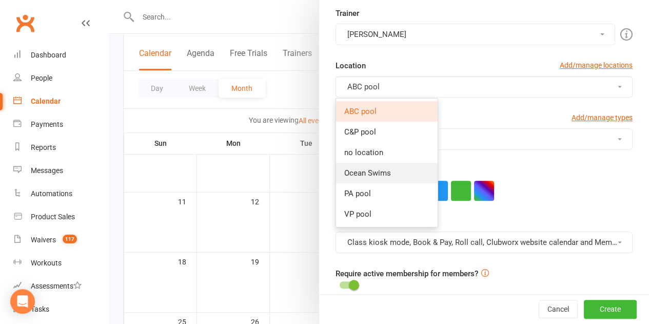
click at [375, 170] on span "Ocean Swims" at bounding box center [367, 172] width 47 height 9
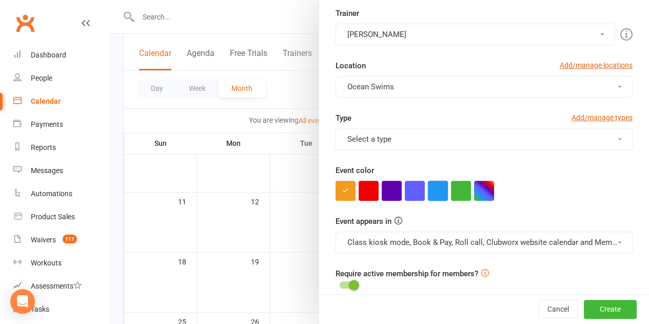
click at [433, 191] on button "button" at bounding box center [438, 190] width 20 height 20
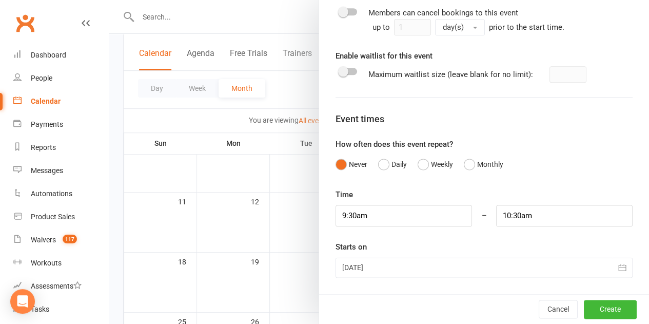
scroll to position [620, 0]
click at [420, 163] on button "Weekly" at bounding box center [434, 163] width 35 height 19
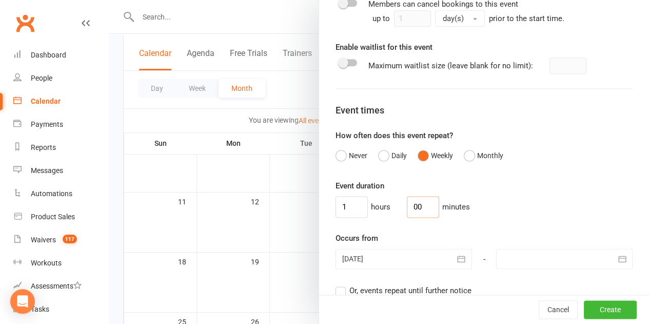
drag, startPoint x: 411, startPoint y: 214, endPoint x: 395, endPoint y: 214, distance: 16.4
click at [407, 214] on input "00" at bounding box center [423, 207] width 32 height 22
type input "30"
click at [456, 264] on icon "button" at bounding box center [461, 258] width 10 height 10
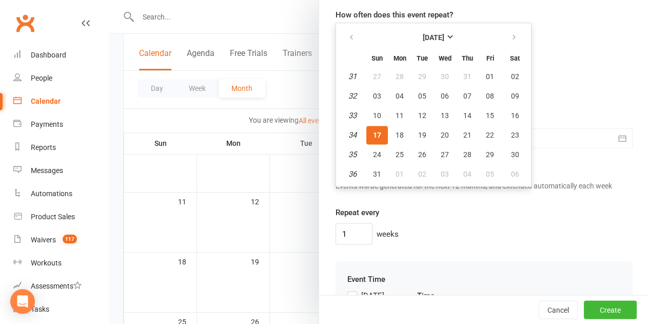
scroll to position [715, 0]
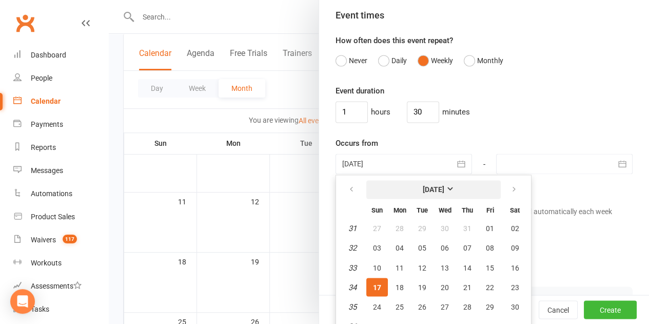
click at [444, 193] on strong "[DATE]" at bounding box center [433, 189] width 22 height 8
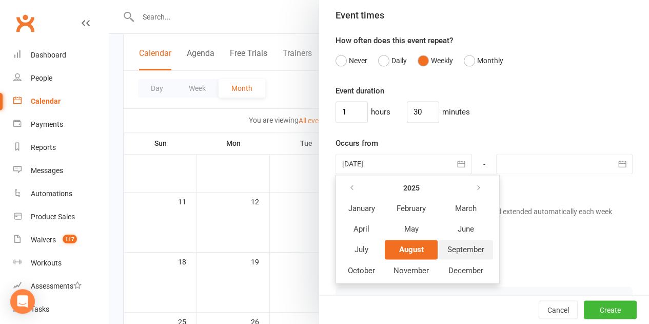
click at [450, 254] on span "September" at bounding box center [465, 249] width 37 height 9
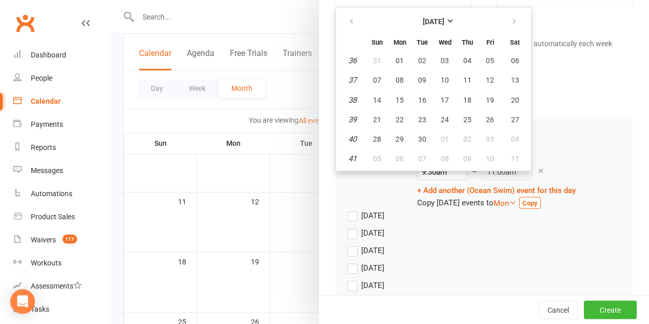
scroll to position [884, 0]
click at [486, 64] on span "05" at bounding box center [490, 59] width 8 height 8
type input "[DATE]"
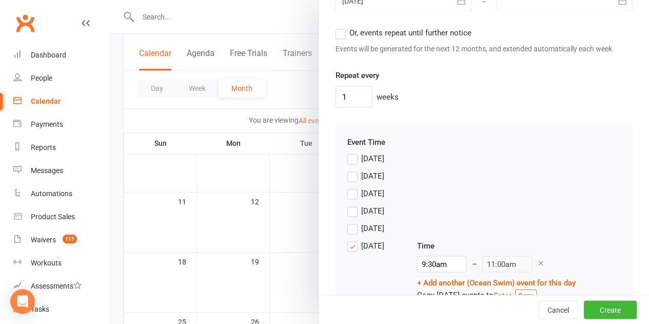
scroll to position [938, 0]
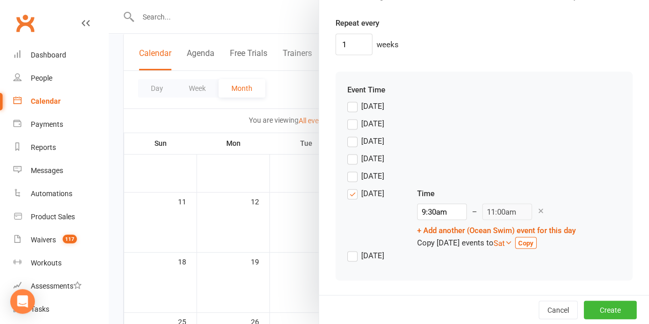
click at [347, 192] on label "[DATE]" at bounding box center [365, 193] width 37 height 12
click at [347, 187] on input "[DATE]" at bounding box center [350, 187] width 7 height 0
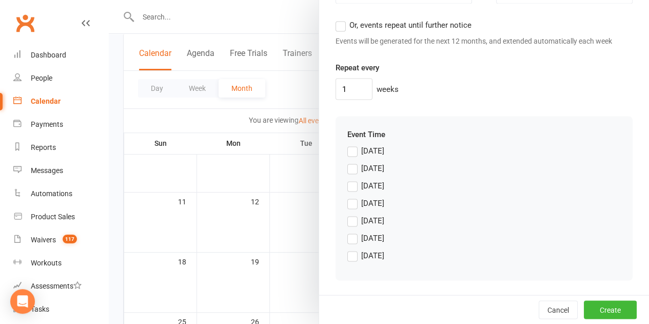
scroll to position [894, 0]
click at [347, 254] on label "[DATE]" at bounding box center [365, 255] width 37 height 12
click at [347, 249] on input "[DATE]" at bounding box center [350, 249] width 7 height 0
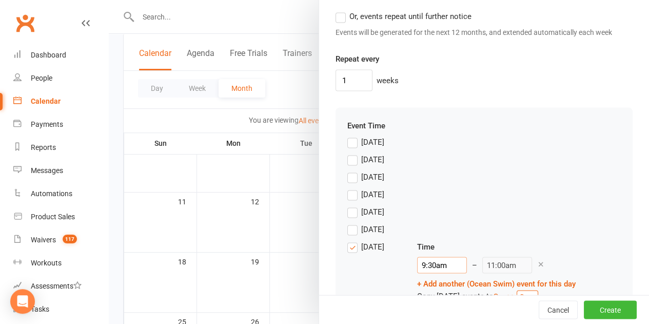
click at [436, 273] on input "9:30am" at bounding box center [442, 264] width 50 height 16
drag, startPoint x: 436, startPoint y: 278, endPoint x: 392, endPoint y: 276, distance: 44.7
click at [392, 276] on div "[DATE] Time 9:30am 12:00am 12:15am 12:30am 12:45am 1:00am 1:15am 1:30am 1:45am …" at bounding box center [483, 271] width 273 height 62
type input "7"
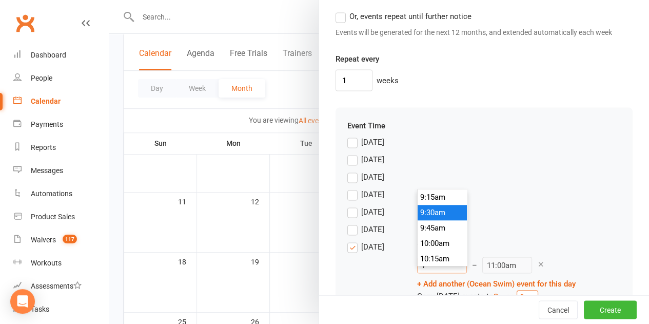
type input "8:30am"
type input "7:00am"
click at [433, 212] on li "7:00am" at bounding box center [441, 212] width 49 height 15
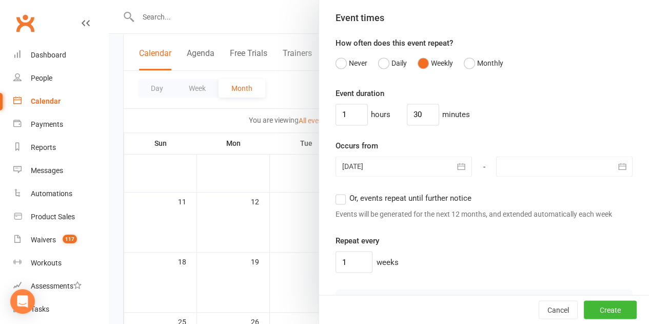
scroll to position [724, 0]
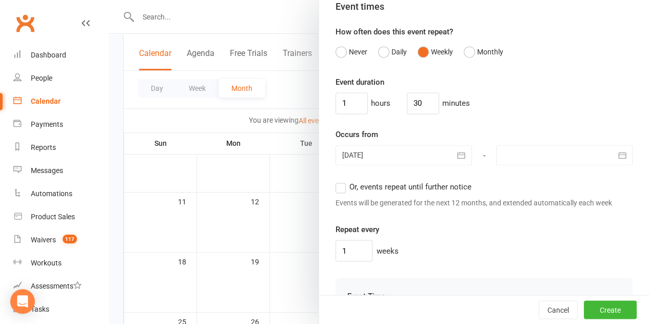
click at [617, 160] on icon "button" at bounding box center [622, 155] width 10 height 10
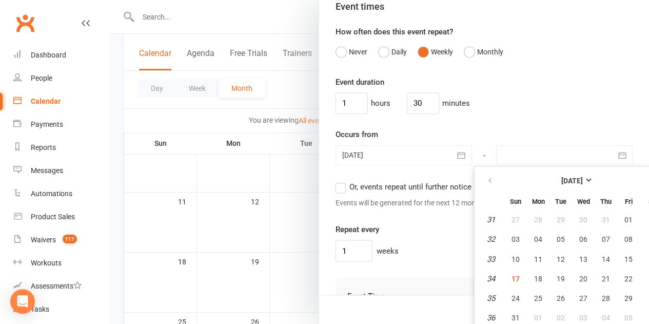
scroll to position [744, 0]
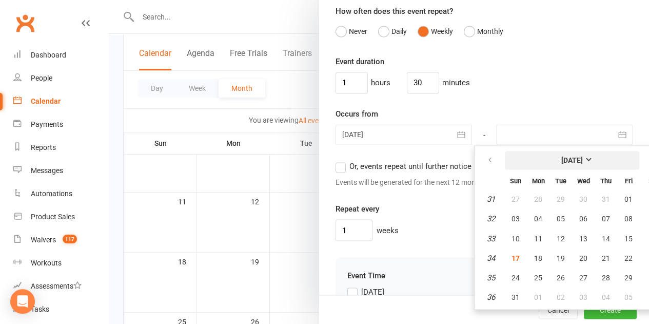
click at [582, 164] on strong "[DATE]" at bounding box center [572, 160] width 22 height 8
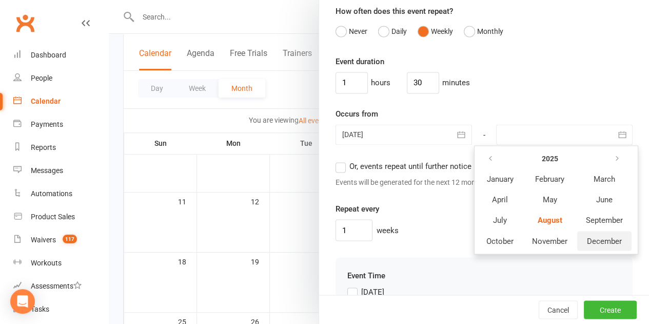
click at [587, 245] on span "December" at bounding box center [604, 240] width 35 height 9
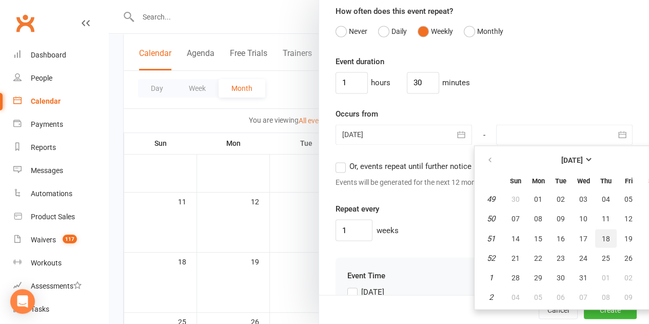
click at [601, 242] on span "18" at bounding box center [605, 238] width 8 height 8
type input "[DATE]"
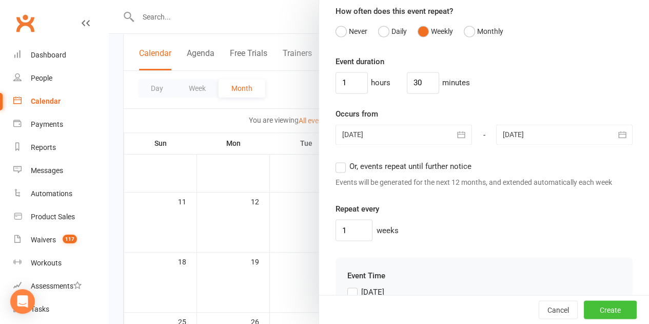
click at [587, 312] on button "Create" at bounding box center [609, 309] width 53 height 18
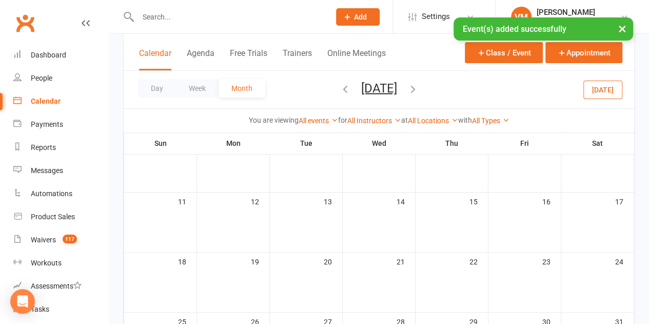
click at [587, 312] on div "31" at bounding box center [597, 321] width 72 height 18
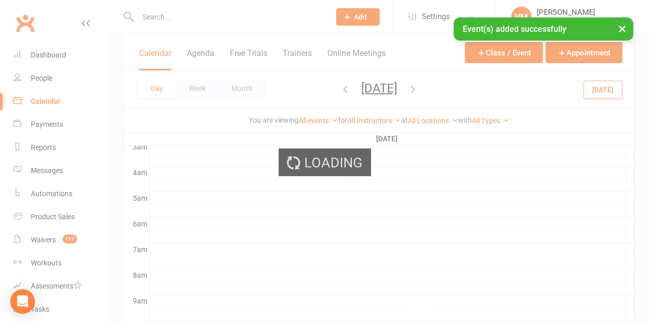
scroll to position [0, 0]
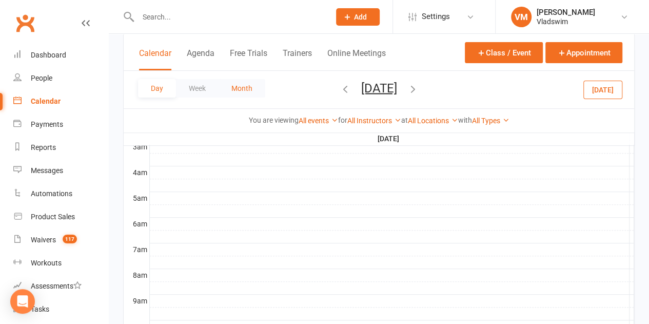
click at [245, 86] on button "Month" at bounding box center [241, 88] width 47 height 18
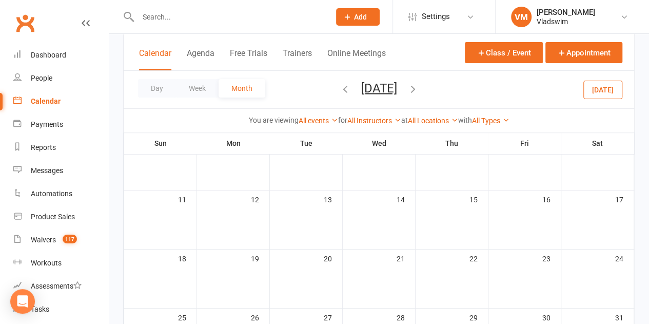
click at [339, 87] on icon "button" at bounding box center [344, 88] width 11 height 11
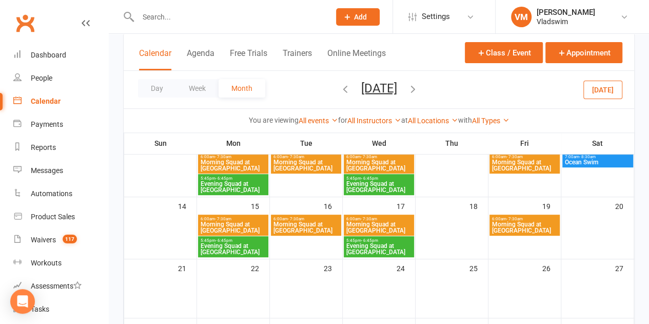
click at [339, 87] on icon "button" at bounding box center [344, 88] width 11 height 11
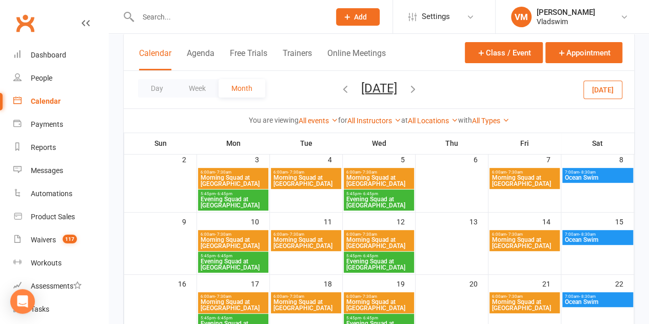
click at [339, 87] on icon "button" at bounding box center [344, 88] width 11 height 11
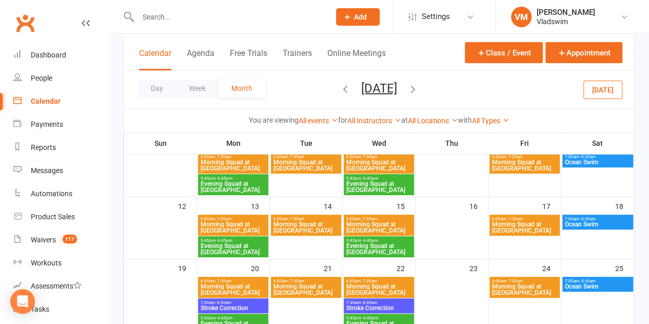
click at [339, 87] on icon "button" at bounding box center [344, 88] width 11 height 11
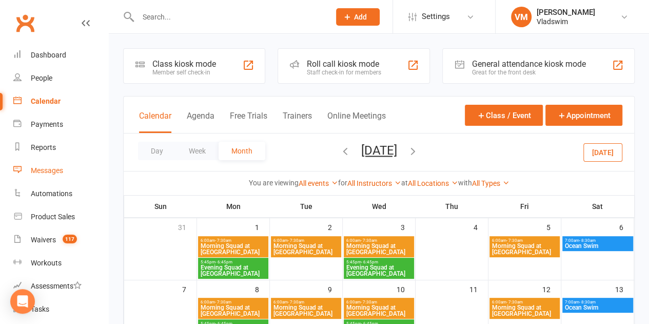
click at [53, 172] on div "Messages" at bounding box center [47, 170] width 32 height 8
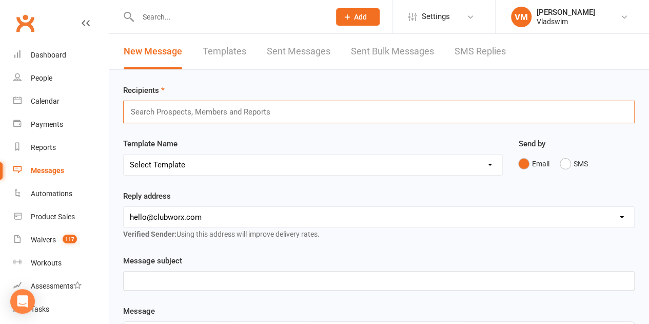
click at [244, 109] on input "text" at bounding box center [205, 111] width 150 height 13
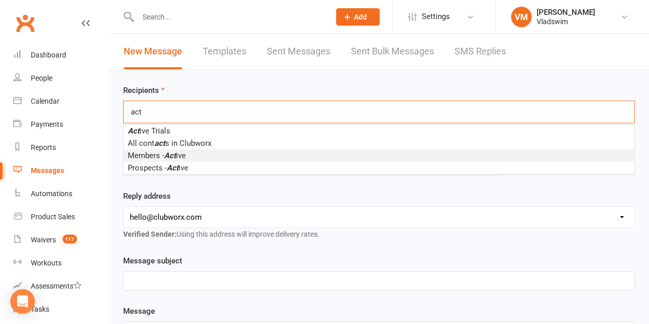
type input "act"
click at [177, 155] on span "Members - Act ive" at bounding box center [157, 155] width 58 height 9
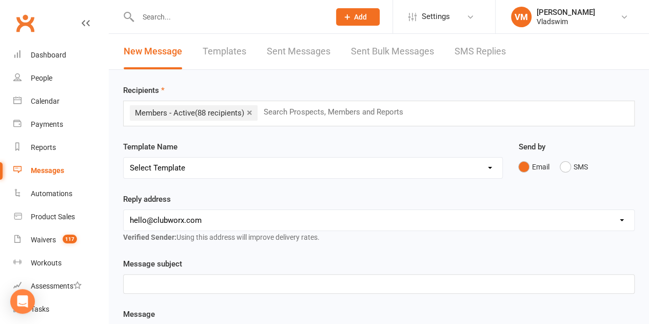
click at [184, 173] on select "Select Template [Email] Happy [DATE] [Email] Membership Newsletter [Email] Vlad…" at bounding box center [313, 167] width 378 height 21
select select "1"
click at [124, 157] on select "Select Template [Email] Happy [DATE] [Email] Membership Newsletter [Email] Vlad…" at bounding box center [313, 167] width 378 height 21
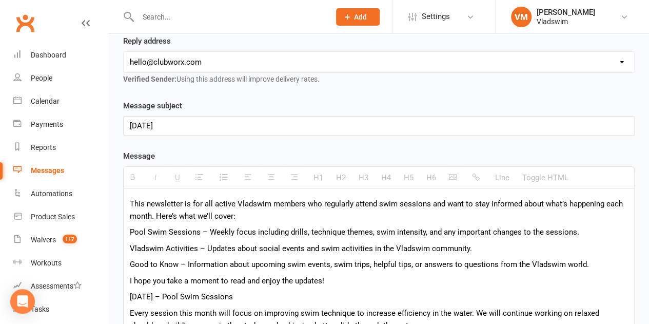
scroll to position [163, 0]
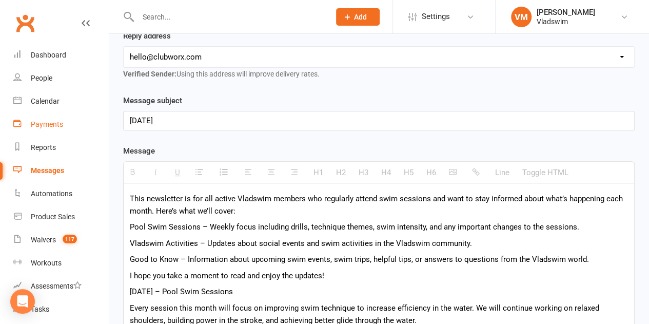
drag, startPoint x: 173, startPoint y: 112, endPoint x: 79, endPoint y: 115, distance: 93.9
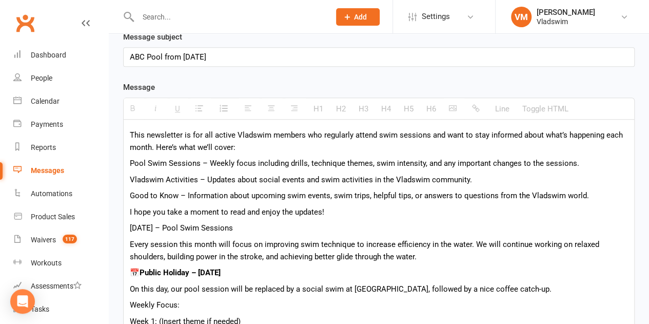
scroll to position [225, 0]
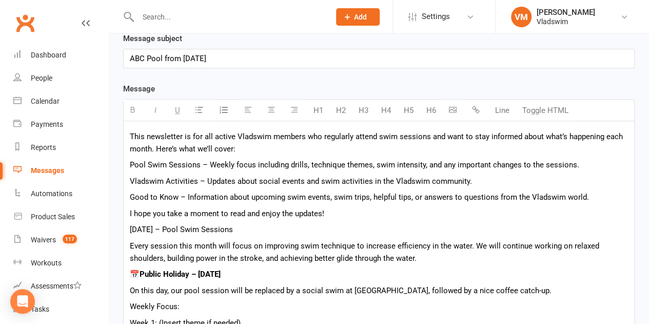
click at [224, 223] on p "[DATE] – Pool Swim Sessions" at bounding box center [379, 229] width 498 height 12
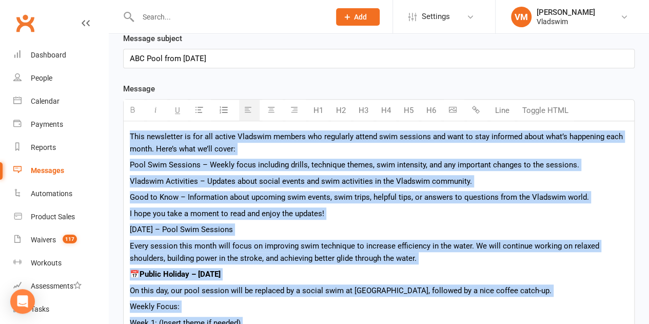
paste div
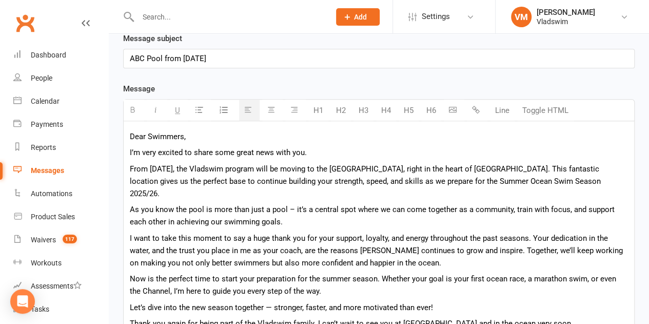
click at [312, 151] on p "I’m very excited to share some great news with you." at bounding box center [379, 152] width 498 height 12
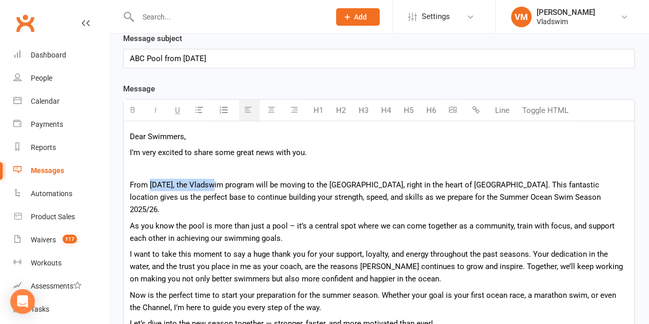
drag, startPoint x: 219, startPoint y: 180, endPoint x: 149, endPoint y: 177, distance: 70.3
click at [149, 178] on p "From [DATE], the Vladswim program will be moving to the [GEOGRAPHIC_DATA], righ…" at bounding box center [379, 196] width 498 height 37
click at [132, 109] on icon "button" at bounding box center [133, 110] width 8 height 8
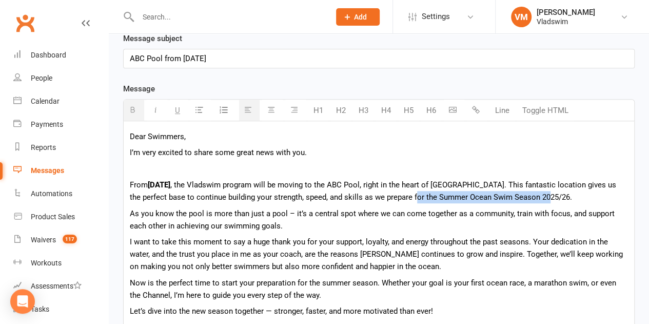
drag, startPoint x: 573, startPoint y: 193, endPoint x: 434, endPoint y: 194, distance: 139.5
click at [434, 194] on p "From [DATE] , the Vladswim program will be moving to the [GEOGRAPHIC_DATA], rig…" at bounding box center [379, 190] width 498 height 25
click at [131, 107] on icon "button" at bounding box center [133, 110] width 8 height 8
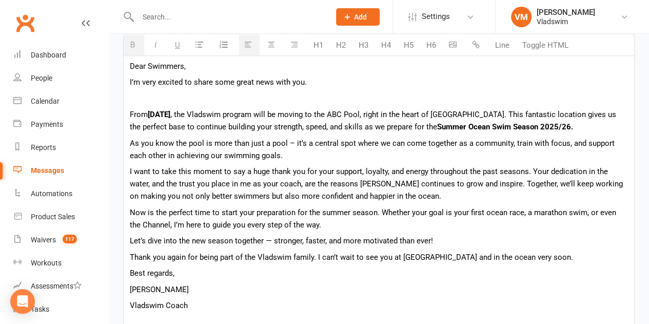
scroll to position [297, 0]
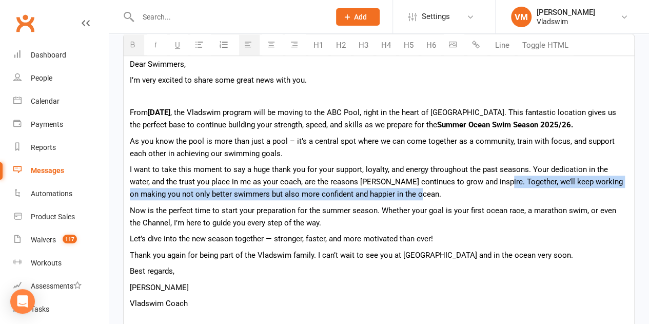
drag, startPoint x: 477, startPoint y: 180, endPoint x: 492, endPoint y: 190, distance: 18.2
click at [492, 190] on p "I want to take this moment to say a huge thank you for your support, loyalty, a…" at bounding box center [379, 181] width 498 height 37
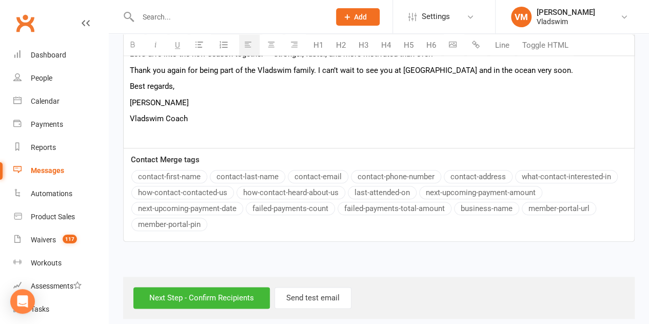
scroll to position [471, 0]
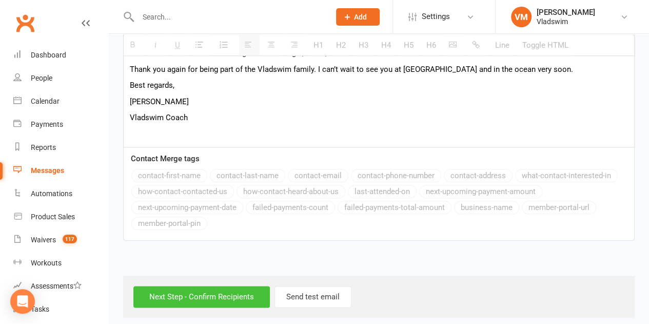
click at [245, 291] on input "Next Step - Confirm Recipients" at bounding box center [201, 297] width 136 height 22
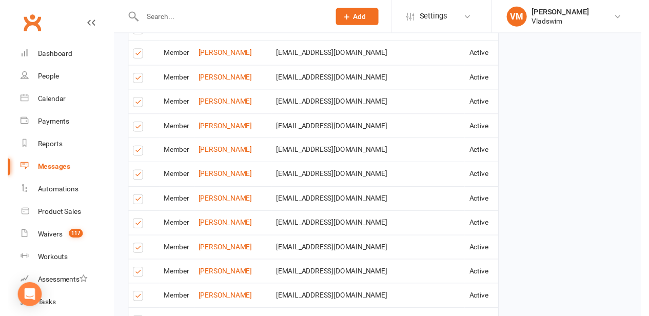
scroll to position [1611, 0]
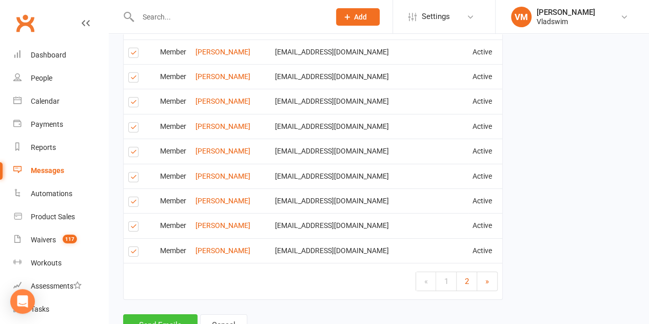
click at [175, 314] on button "Send Emails" at bounding box center [160, 325] width 74 height 22
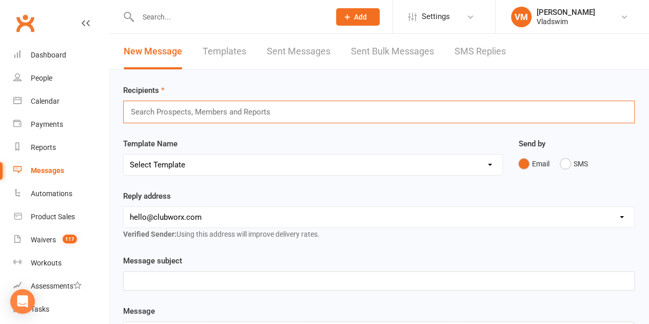
click at [240, 111] on input "text" at bounding box center [205, 111] width 150 height 13
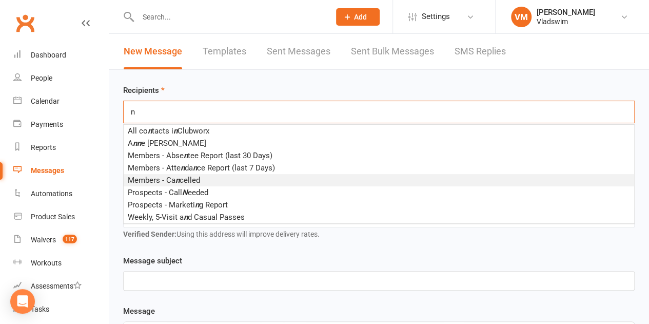
type input "n"
click at [214, 180] on li "Members - Ca n celled" at bounding box center [379, 180] width 510 height 12
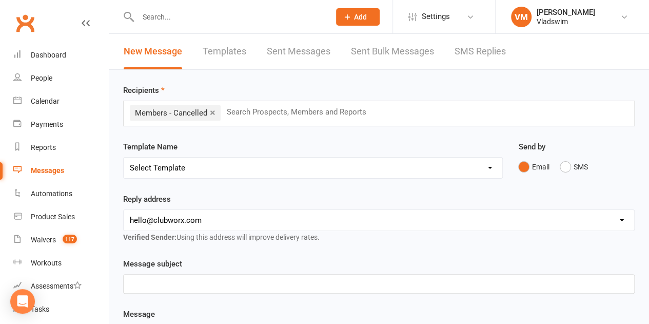
click at [219, 170] on select "Select Template [Email] Happy [DATE] [Email] Membership Newsletter [Email] Vlad…" at bounding box center [313, 167] width 378 height 21
select select "2"
click at [124, 157] on select "Select Template [Email] Happy [DATE] [Email] Membership Newsletter [Email] Vlad…" at bounding box center [313, 167] width 378 height 21
click at [201, 282] on div "New membership fees" at bounding box center [379, 283] width 510 height 18
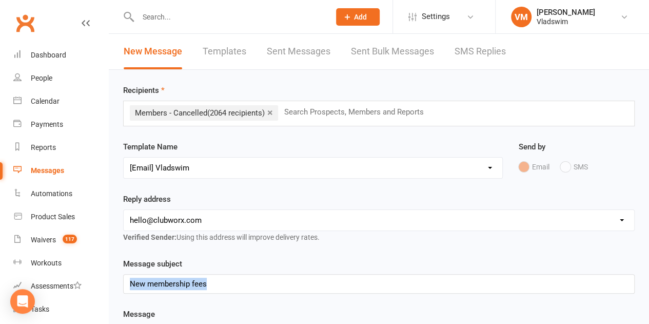
drag, startPoint x: 209, startPoint y: 277, endPoint x: 108, endPoint y: 292, distance: 102.0
drag, startPoint x: 133, startPoint y: 279, endPoint x: 128, endPoint y: 283, distance: 6.0
click at [128, 283] on div "[DATE] at [GEOGRAPHIC_DATA]" at bounding box center [379, 283] width 510 height 18
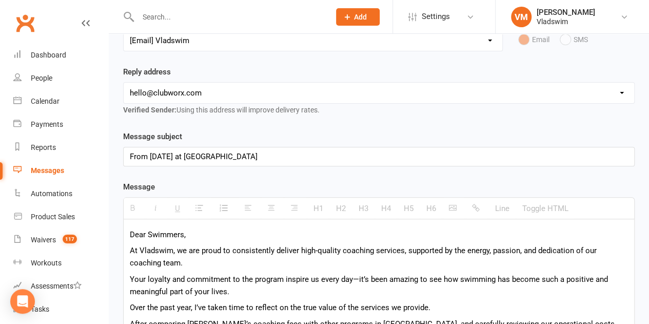
scroll to position [130, 0]
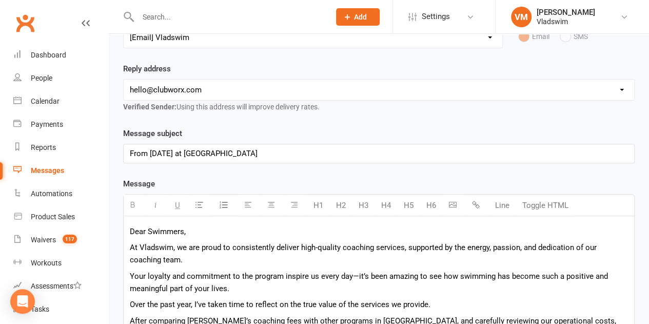
click at [184, 292] on p "Your loyalty and commitment to the program inspire us every day—it’s been amazi…" at bounding box center [379, 282] width 498 height 25
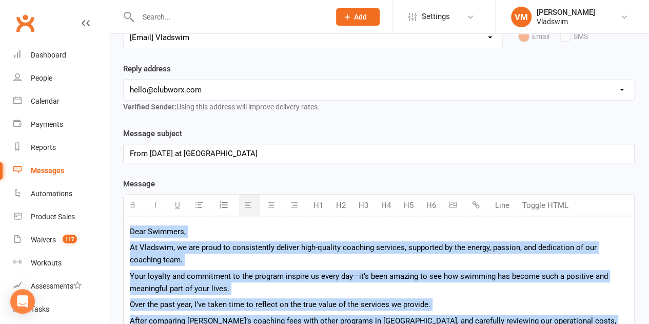
click at [184, 292] on p "Your loyalty and commitment to the program inspire us every day—it’s been amazi…" at bounding box center [379, 282] width 498 height 25
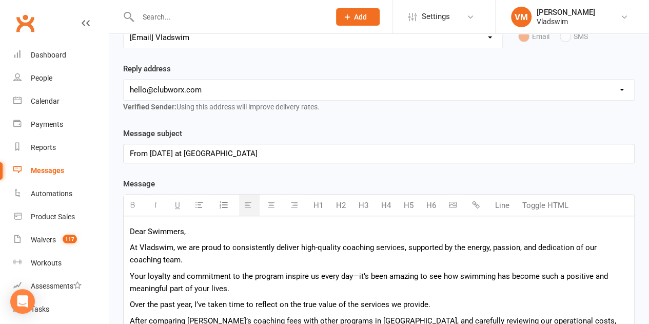
click at [184, 292] on p "Your loyalty and commitment to the program inspire us every day—it’s been amazi…" at bounding box center [379, 282] width 498 height 25
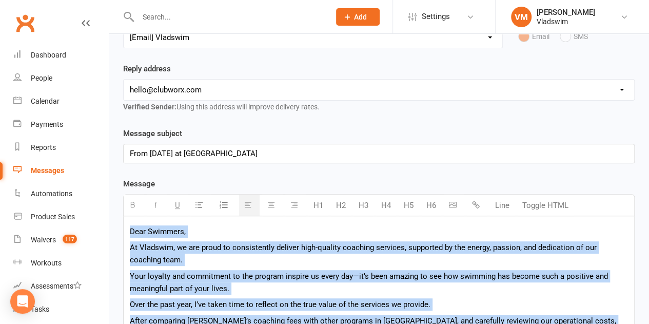
paste div
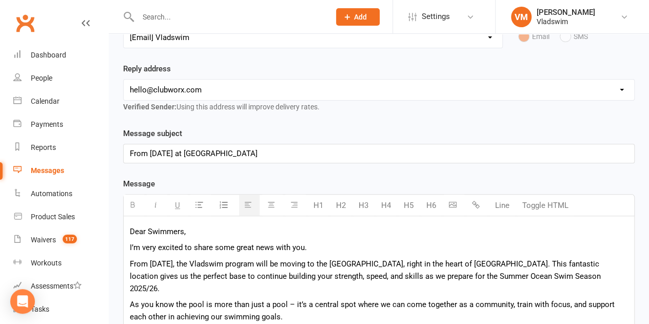
click at [315, 245] on p "I’m very excited to share some great news with you." at bounding box center [379, 247] width 498 height 12
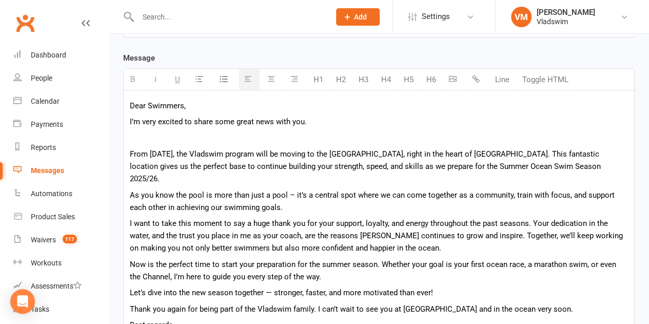
scroll to position [261, 0]
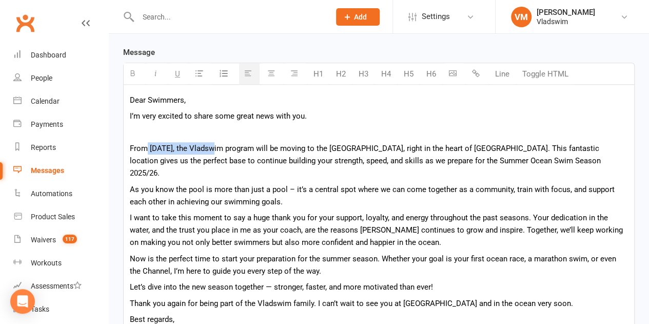
drag, startPoint x: 217, startPoint y: 147, endPoint x: 145, endPoint y: 150, distance: 72.9
click at [145, 150] on p "From [DATE], the Vladswim program will be moving to the [GEOGRAPHIC_DATA], righ…" at bounding box center [379, 160] width 498 height 37
click at [134, 76] on button "button" at bounding box center [134, 73] width 21 height 21
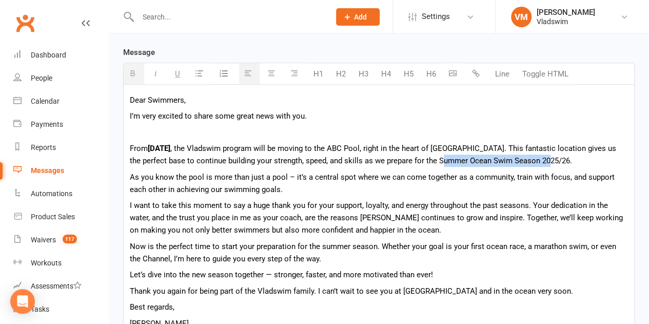
drag, startPoint x: 574, startPoint y: 162, endPoint x: 468, endPoint y: 162, distance: 106.1
click at [468, 162] on p "From [DATE] , the Vladswim program will be moving to the [GEOGRAPHIC_DATA], rig…" at bounding box center [379, 154] width 498 height 25
click at [132, 73] on icon "button" at bounding box center [133, 73] width 8 height 8
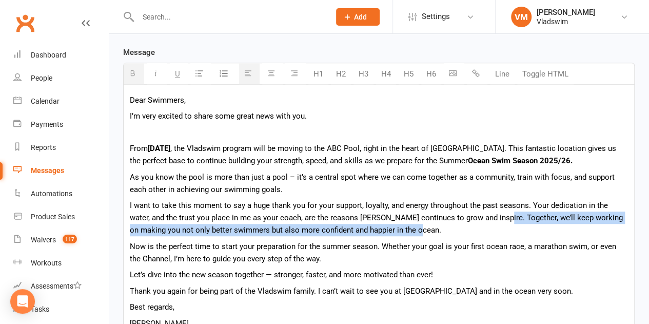
drag, startPoint x: 477, startPoint y: 216, endPoint x: 487, endPoint y: 227, distance: 14.9
click at [487, 227] on p "I want to take this moment to say a huge thank you for your support, loyalty, a…" at bounding box center [379, 217] width 498 height 37
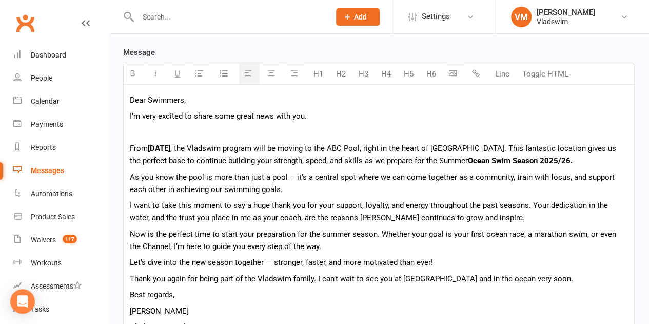
click at [487, 228] on p "Now is the perfect time to start your preparation for the summer season. Whethe…" at bounding box center [379, 240] width 498 height 25
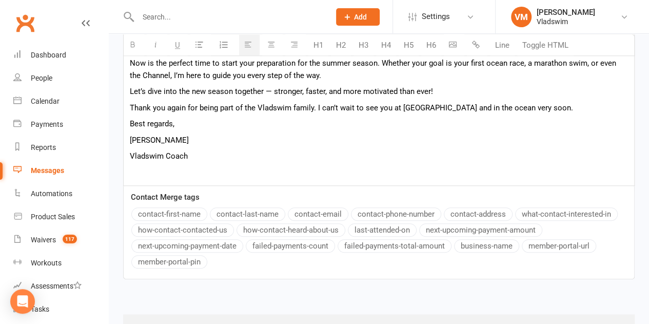
scroll to position [476, 0]
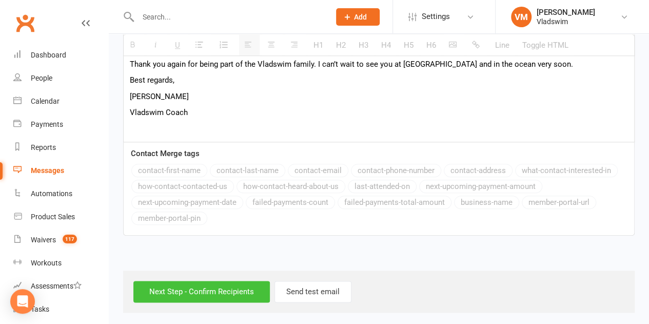
click at [233, 286] on input "Next Step - Confirm Recipients" at bounding box center [201, 291] width 136 height 22
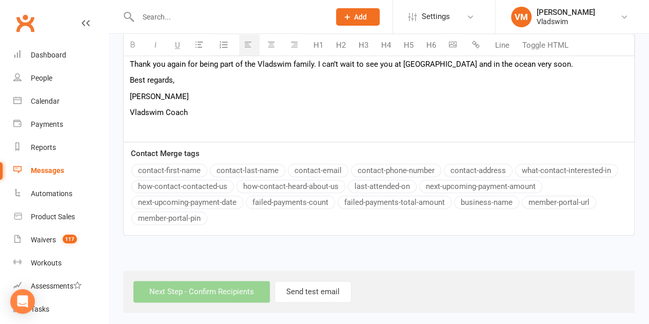
click at [206, 123] on p at bounding box center [379, 129] width 498 height 12
click at [452, 47] on icon "button" at bounding box center [453, 45] width 8 height 8
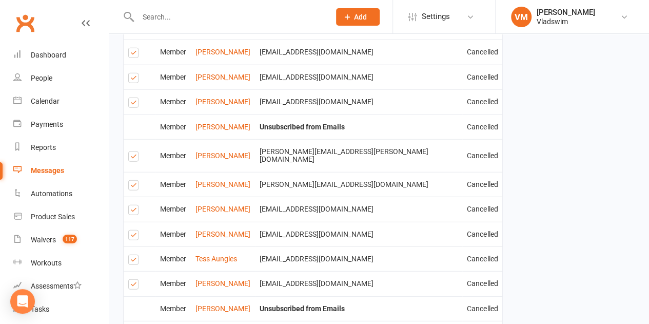
scroll to position [1611, 0]
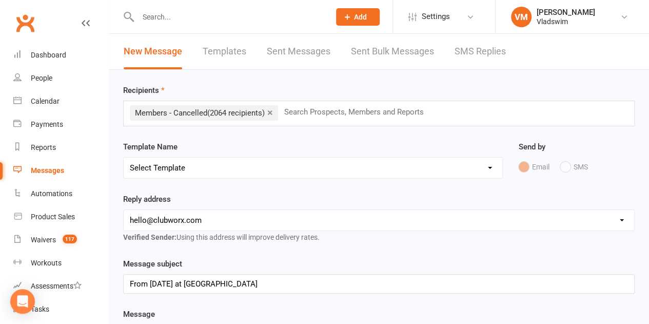
click at [308, 187] on div "Template Name Select Template [Email] Happy [DATE] [Email] Membership Newslette…" at bounding box center [312, 166] width 395 height 52
click at [258, 166] on select "Select Template [Email] Happy [DATE] [Email] Membership Newsletter [Email] Vlad…" at bounding box center [313, 167] width 378 height 21
select select "2"
click at [124, 157] on select "Select Template [Email] Happy [DATE] [Email] Membership Newsletter [Email] Vlad…" at bounding box center [313, 167] width 378 height 21
click at [267, 287] on div "New membership fees" at bounding box center [379, 283] width 510 height 18
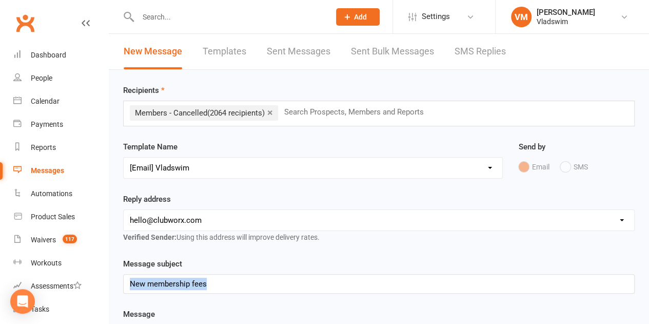
drag, startPoint x: 255, startPoint y: 284, endPoint x: 117, endPoint y: 283, distance: 137.9
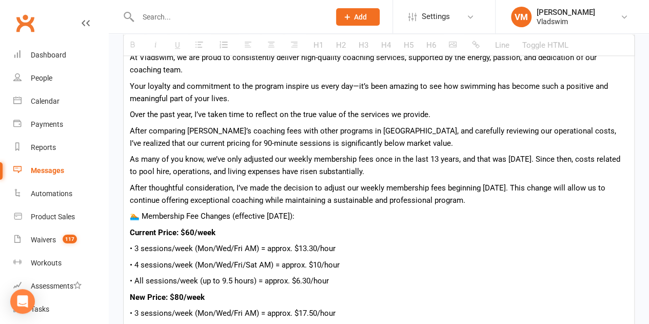
scroll to position [325, 0]
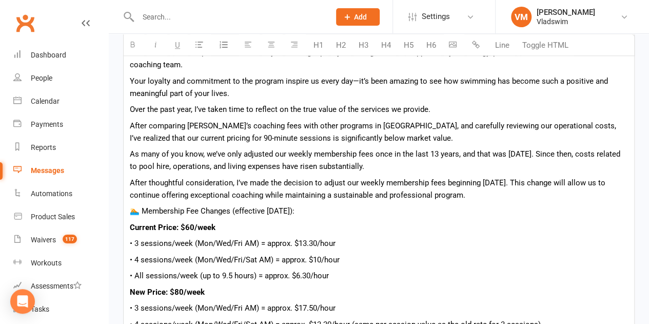
click at [272, 196] on p "After thoughtful consideration, I’ve made the decision to adjust our weekly mem…" at bounding box center [379, 188] width 498 height 25
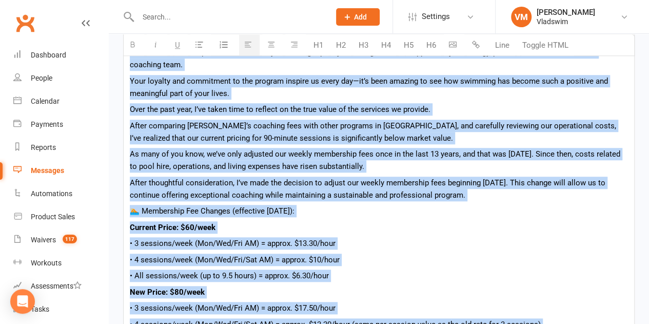
paste div
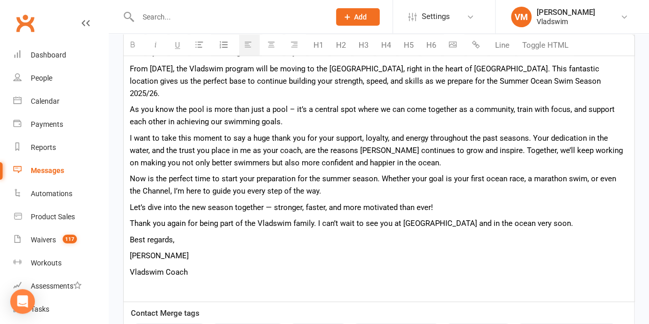
click at [453, 44] on icon "button" at bounding box center [453, 45] width 8 height 8
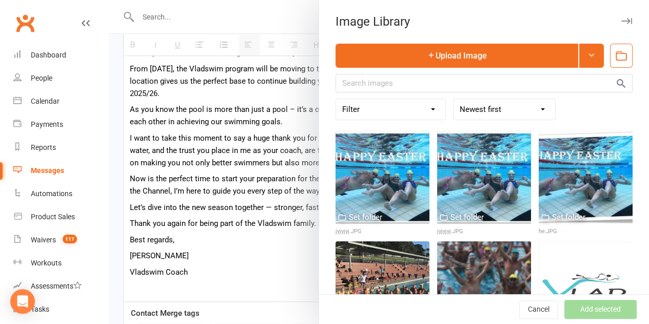
click at [310, 221] on div at bounding box center [379, 162] width 540 height 324
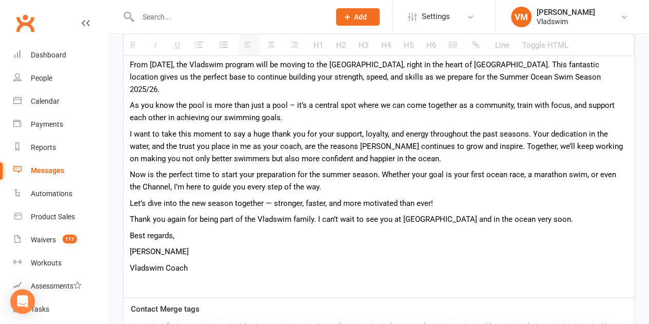
scroll to position [336, 0]
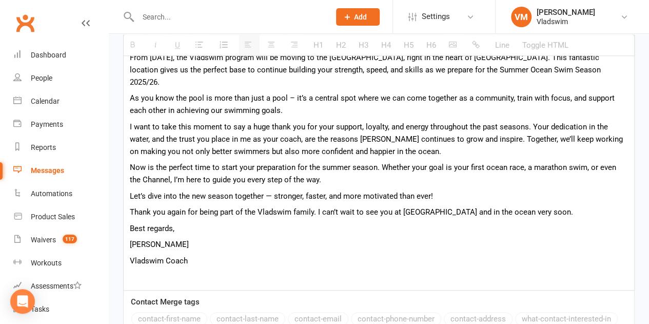
click at [142, 270] on p "﻿" at bounding box center [379, 276] width 498 height 12
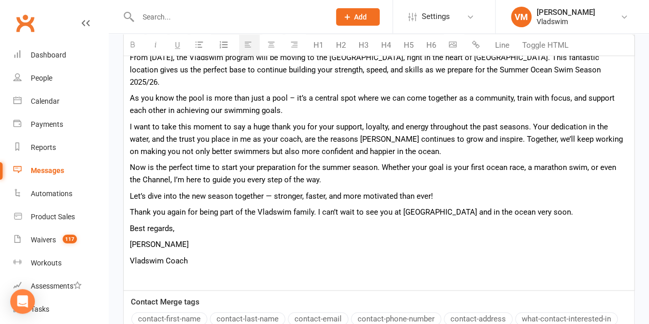
click at [449, 46] on icon "button" at bounding box center [453, 45] width 8 height 8
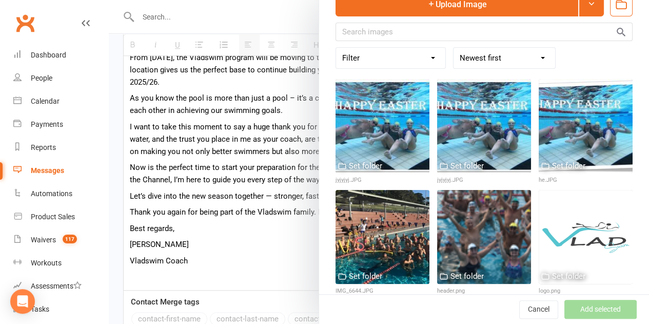
scroll to position [61, 0]
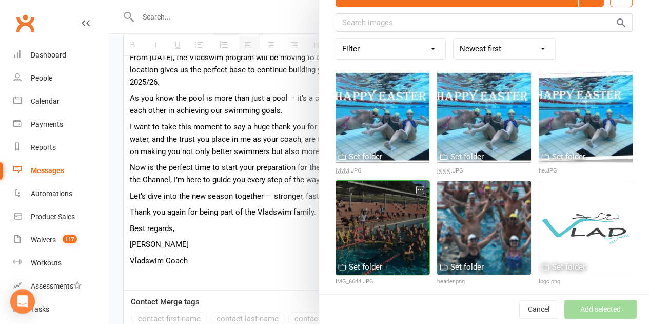
click at [375, 223] on div at bounding box center [382, 227] width 94 height 94
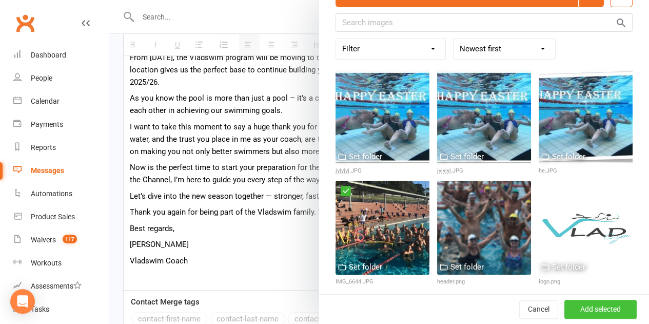
click at [592, 309] on button "Add selected" at bounding box center [600, 309] width 72 height 18
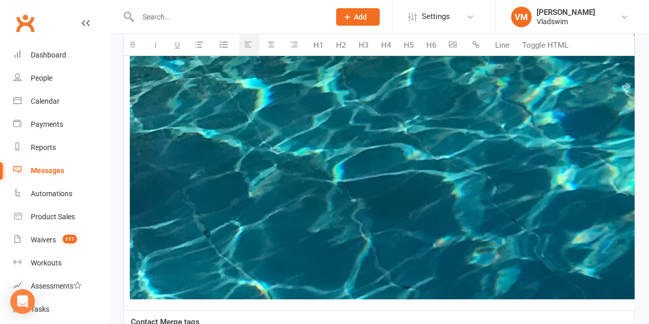
scroll to position [1855, 0]
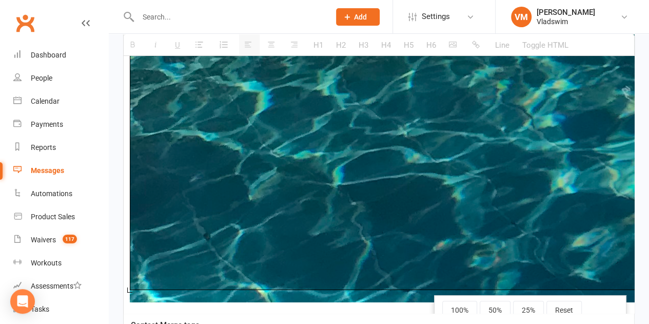
drag, startPoint x: 129, startPoint y: 290, endPoint x: 225, endPoint y: 214, distance: 122.0
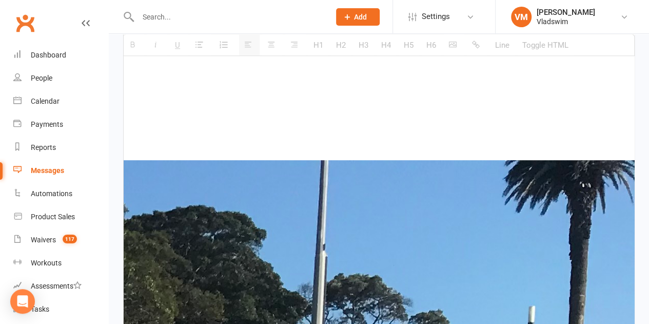
scroll to position [423, 0]
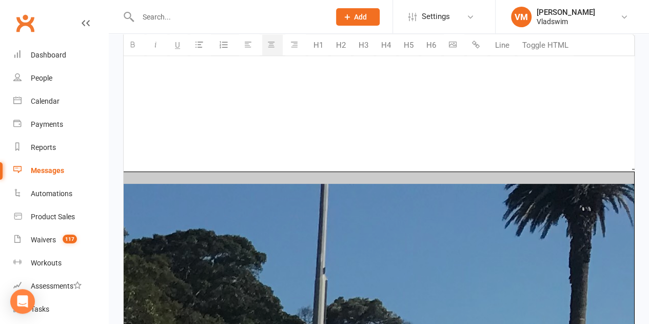
click at [455, 48] on icon "button" at bounding box center [453, 45] width 8 height 8
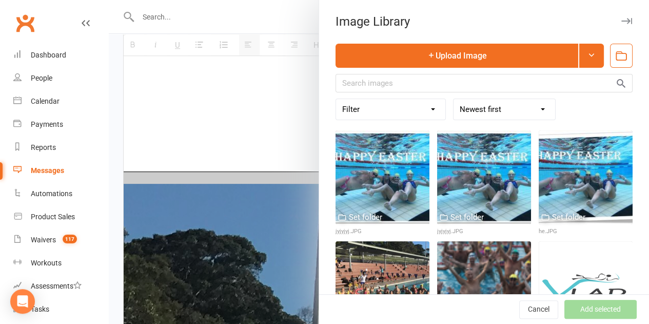
click at [429, 109] on select "Filter Used as Logo Used as Website header Used in Website Gallery Used in Emai…" at bounding box center [390, 109] width 109 height 21
click at [535, 111] on select "Newest first Oldest first A-Z Z-A" at bounding box center [504, 109] width 102 height 21
click at [263, 134] on div at bounding box center [379, 162] width 540 height 324
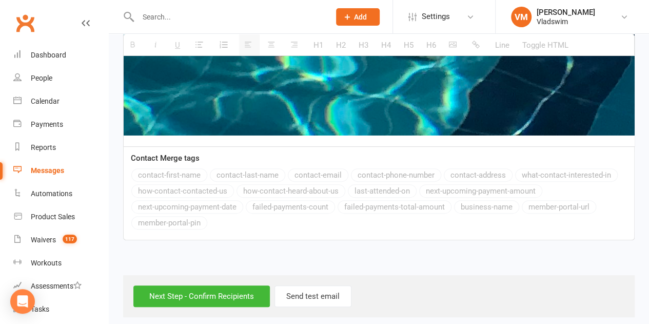
scroll to position [0, 1522]
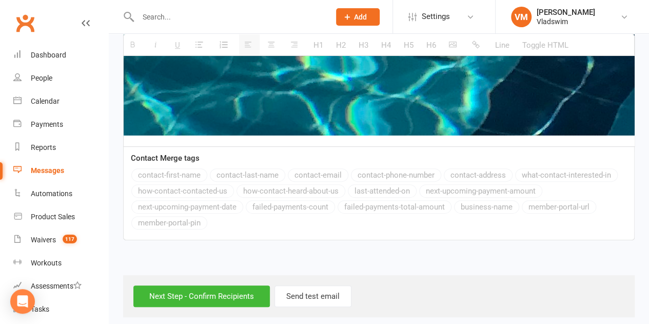
click at [132, 48] on div "H1 H2 H3 H4 H5 H6 Line Toggle HTML" at bounding box center [378, 45] width 511 height 22
click at [453, 47] on div "H1 H2 H3 H4 H5 H6 Line Toggle HTML" at bounding box center [378, 45] width 511 height 22
drag, startPoint x: 453, startPoint y: 47, endPoint x: 577, endPoint y: 110, distance: 139.4
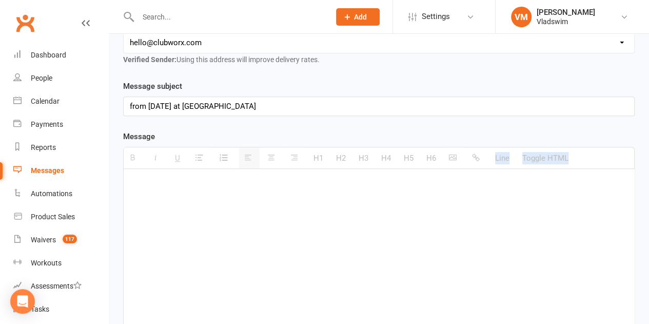
scroll to position [169, 0]
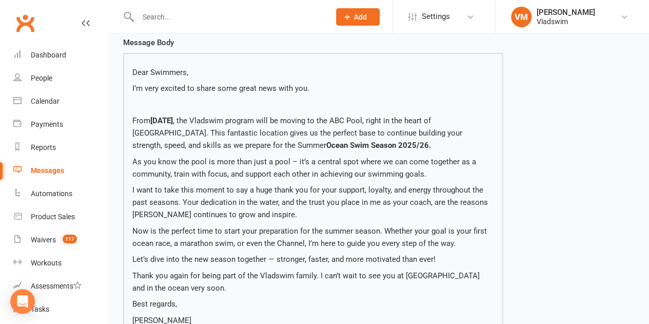
scroll to position [129, 0]
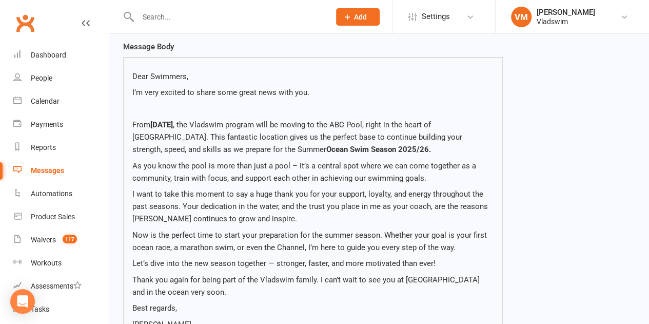
click at [426, 243] on p "Now is the perfect time to start your preparation for the summer season. Whethe…" at bounding box center [312, 241] width 361 height 25
click at [379, 149] on p "From [DATE] , the Vladswim program will be moving to the [GEOGRAPHIC_DATA], rig…" at bounding box center [312, 136] width 361 height 37
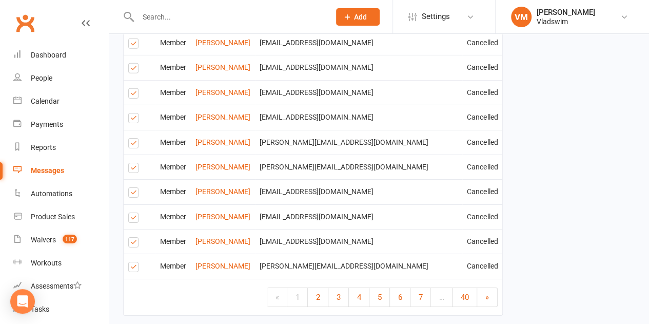
scroll to position [1141, 0]
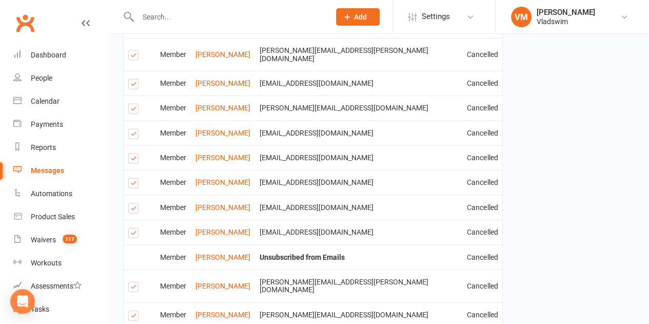
click at [132, 210] on label at bounding box center [135, 210] width 14 height 0
click at [132, 204] on input "checkbox" at bounding box center [131, 204] width 7 height 0
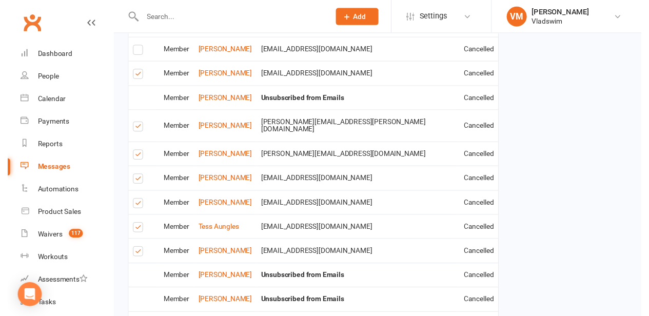
scroll to position [1611, 0]
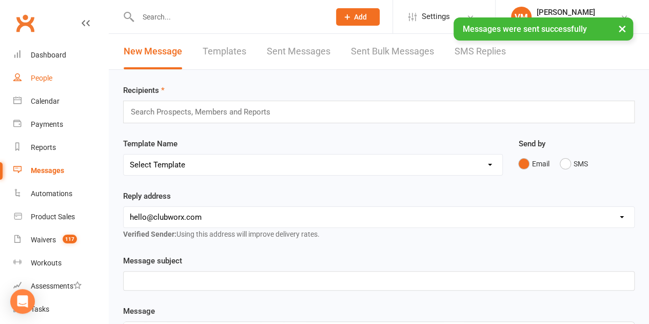
click at [47, 78] on div "People" at bounding box center [42, 78] width 22 height 8
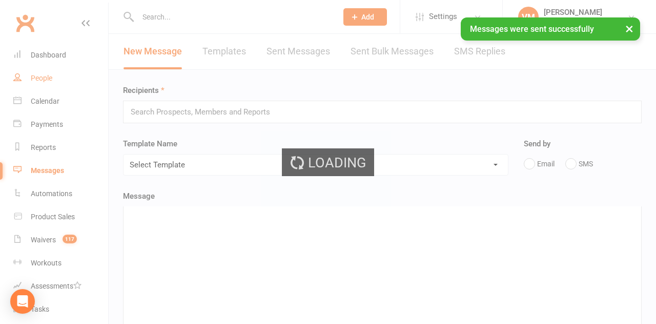
select select "100"
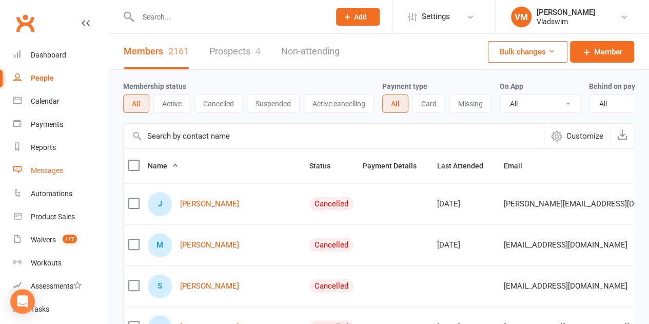
click at [49, 170] on div "Messages" at bounding box center [47, 170] width 32 height 8
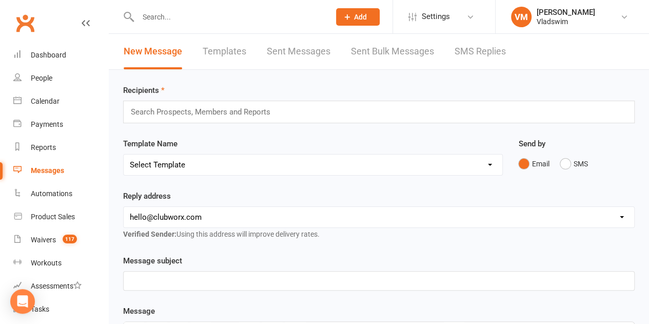
click at [45, 169] on div "Messages" at bounding box center [47, 170] width 33 height 8
click at [471, 11] on link "Settings" at bounding box center [443, 16] width 71 height 23
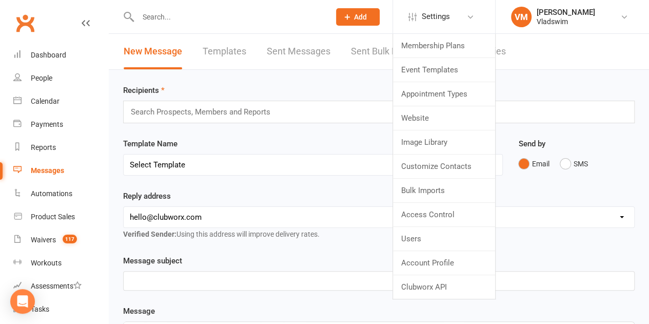
click at [176, 18] on input "text" at bounding box center [229, 17] width 188 height 14
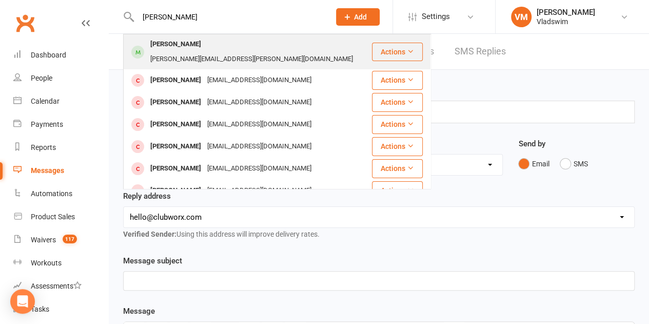
type input "[PERSON_NAME]"
click at [195, 45] on div "[PERSON_NAME]" at bounding box center [175, 44] width 57 height 15
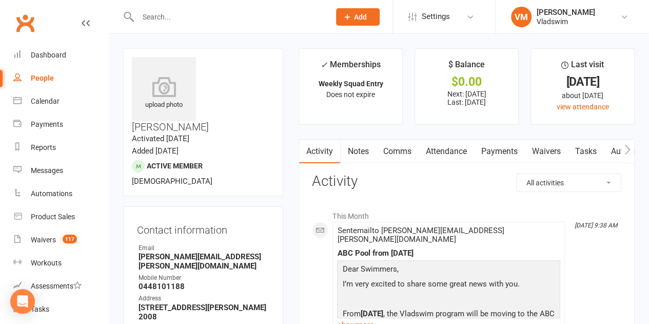
click at [492, 149] on link "Payments" at bounding box center [498, 151] width 51 height 24
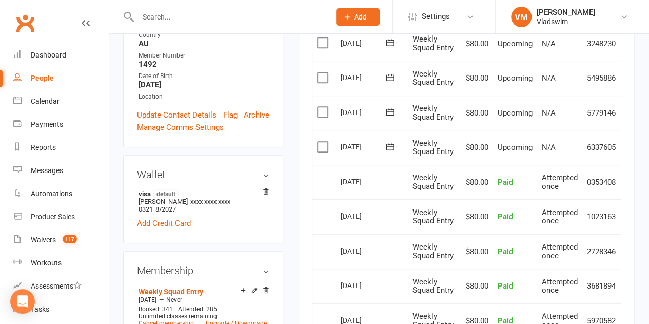
scroll to position [0, 21]
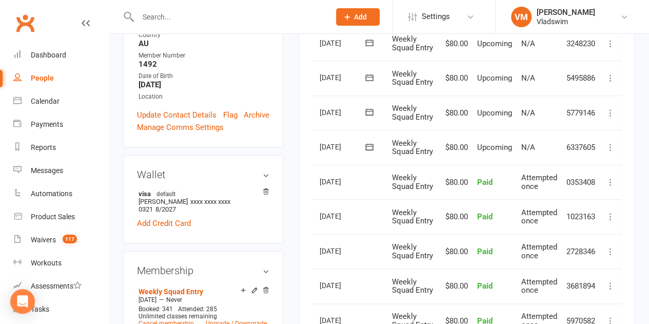
click at [608, 152] on icon at bounding box center [610, 147] width 10 height 10
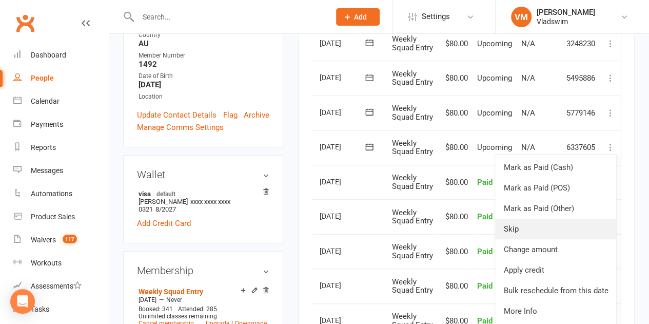
click at [516, 239] on link "Skip" at bounding box center [555, 228] width 121 height 21
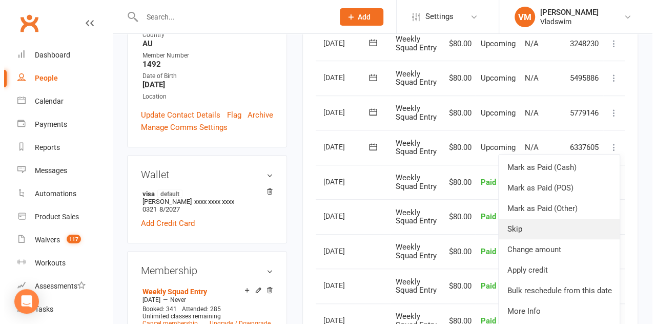
scroll to position [281, 0]
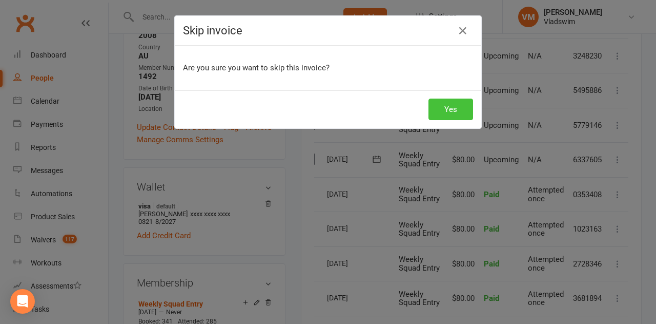
click at [455, 106] on button "Yes" at bounding box center [451, 109] width 45 height 22
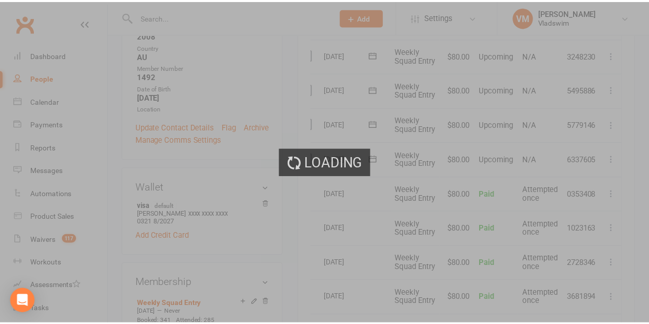
scroll to position [293, 0]
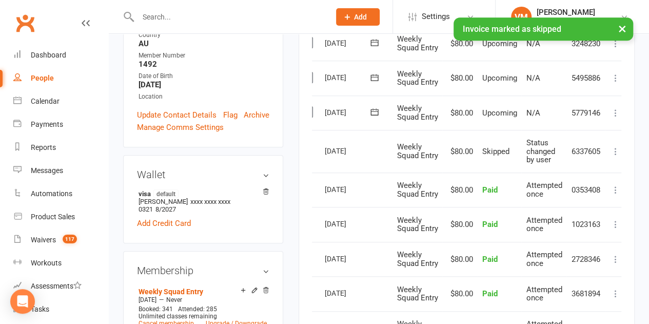
click at [616, 118] on icon at bounding box center [615, 113] width 10 height 10
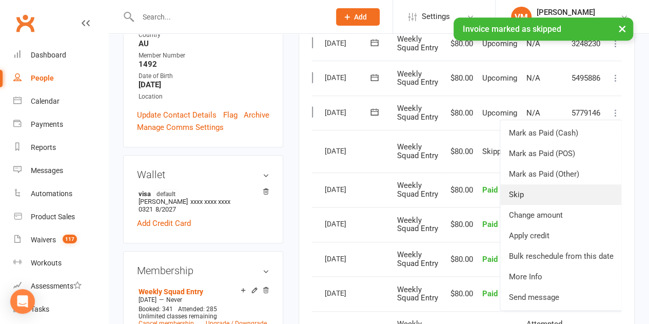
click at [528, 205] on link "Skip" at bounding box center [560, 194] width 121 height 21
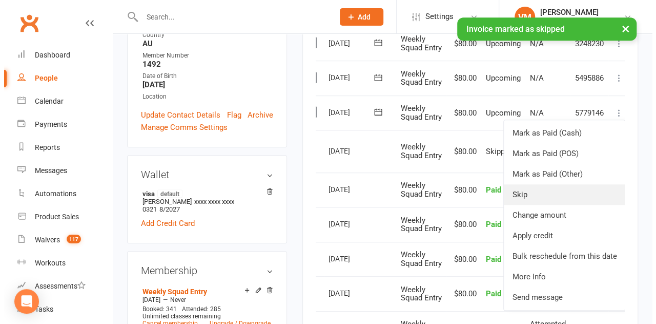
scroll to position [281, 0]
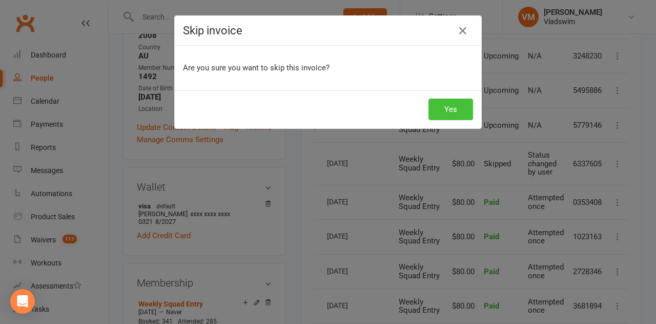
click at [447, 103] on button "Yes" at bounding box center [451, 109] width 45 height 22
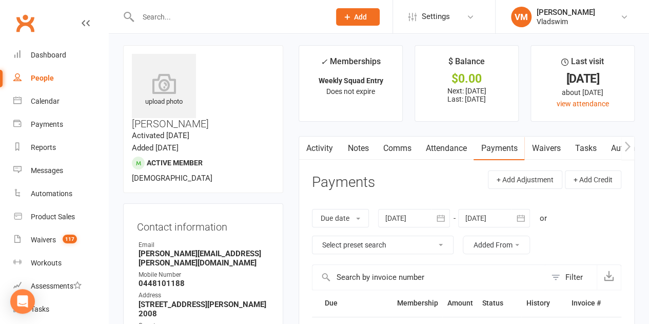
scroll to position [0, 0]
